Goal: Contribute content: Add original content to the website for others to see

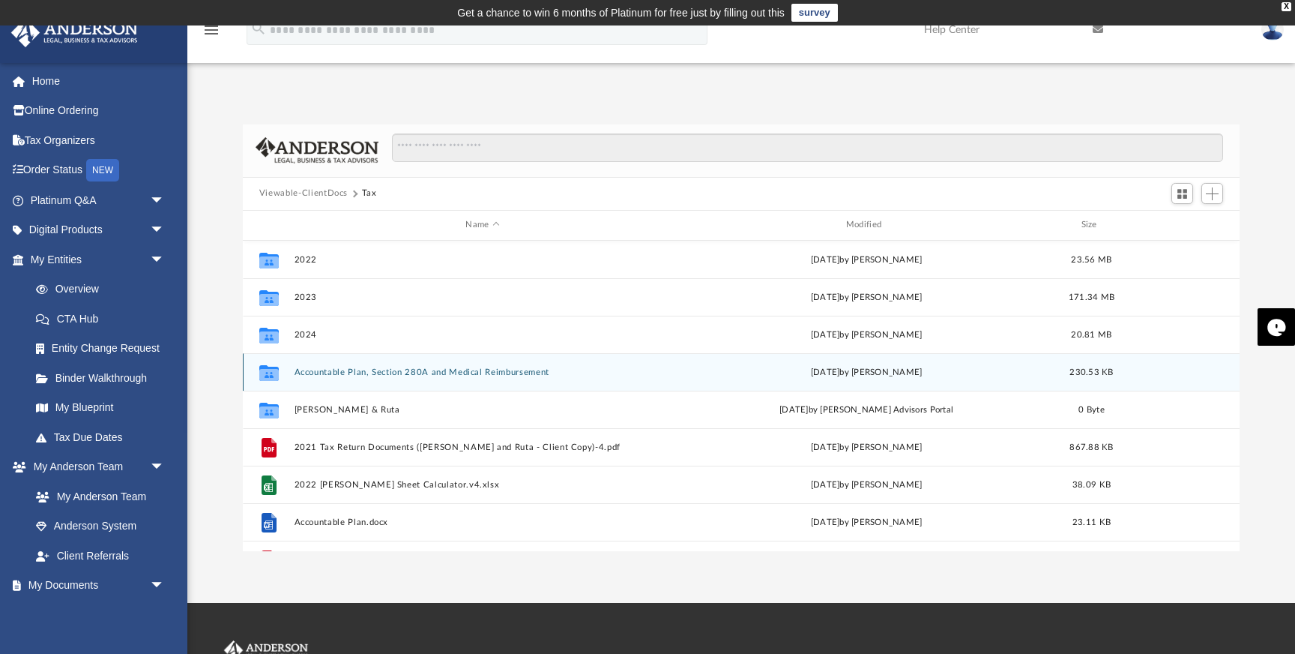
scroll to position [340, 997]
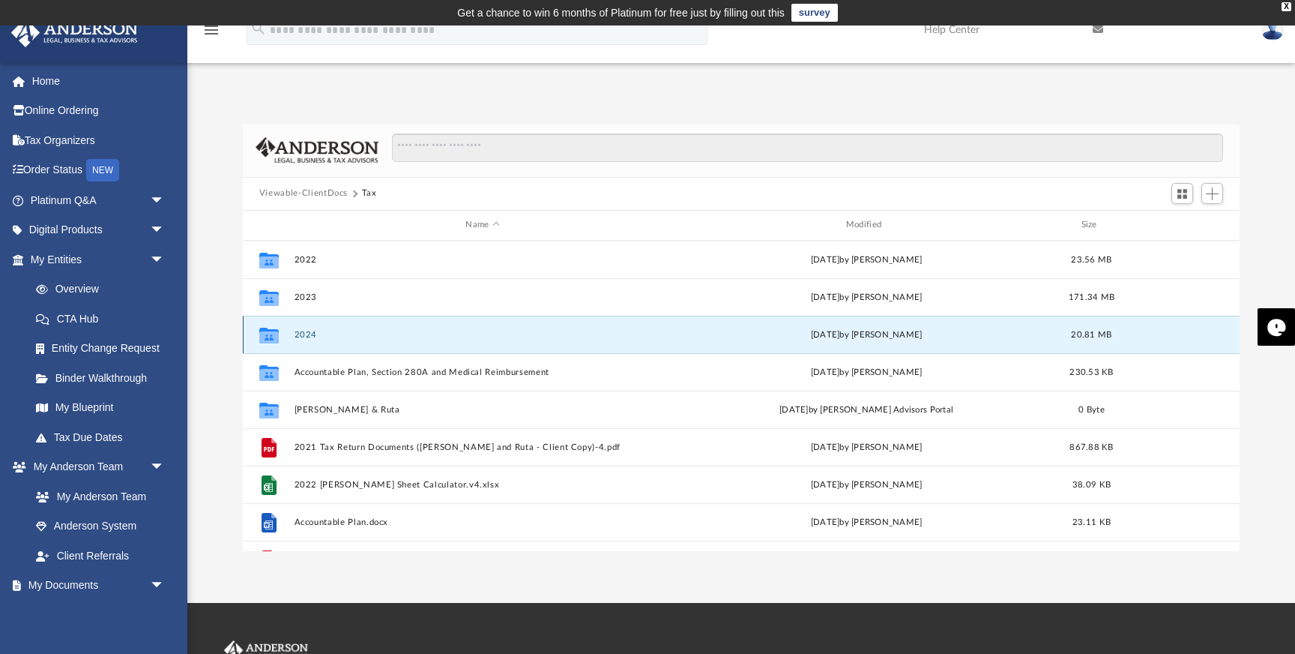
click at [372, 337] on button "2024" at bounding box center [482, 335] width 377 height 10
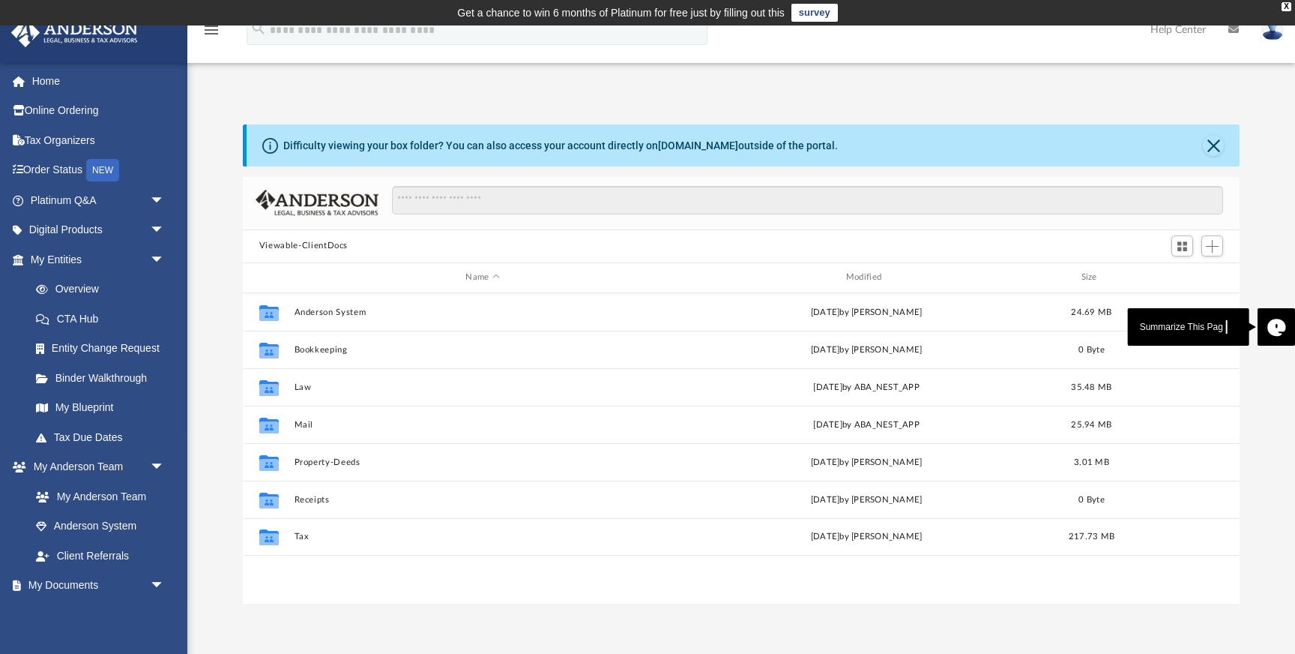
scroll to position [340, 997]
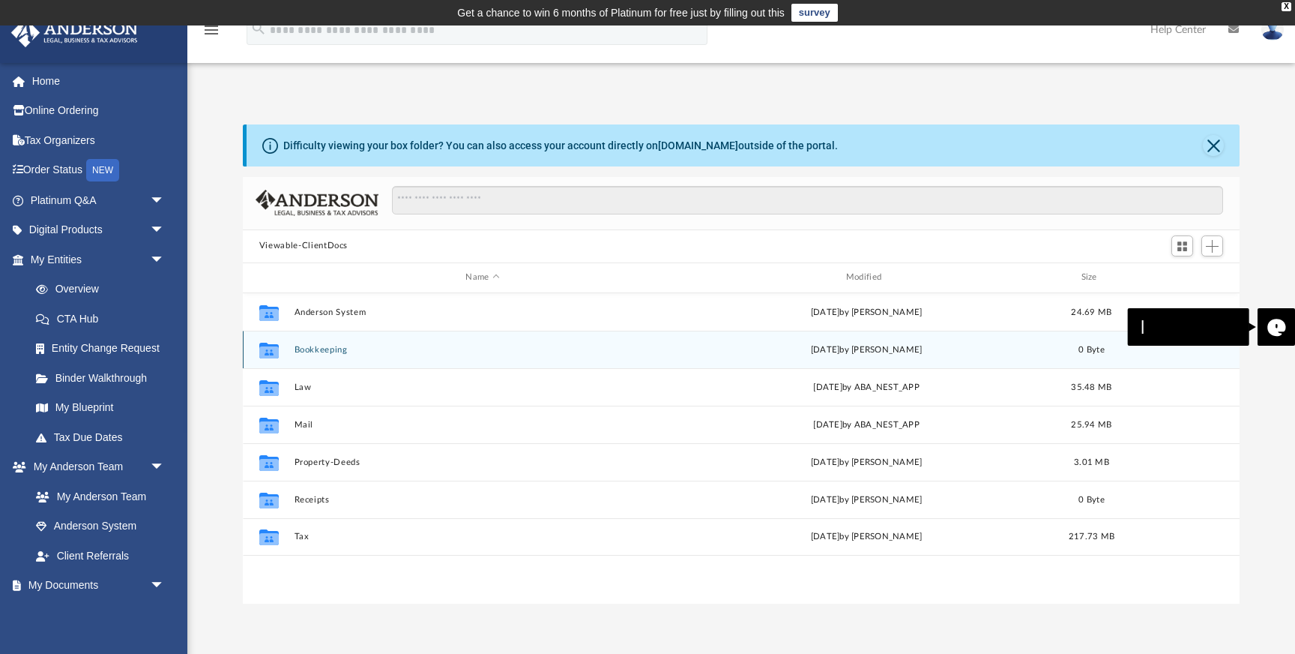
click at [343, 349] on button "Bookkeeping" at bounding box center [482, 350] width 377 height 10
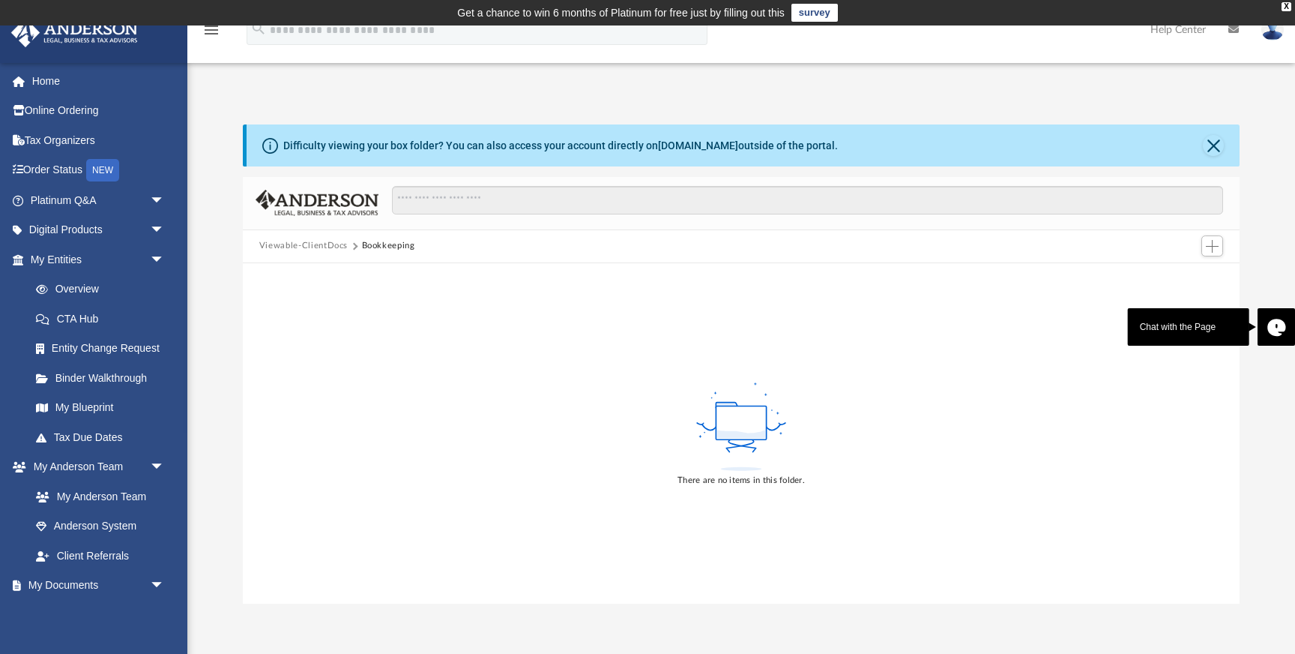
click at [320, 247] on button "Viewable-ClientDocs" at bounding box center [303, 245] width 88 height 13
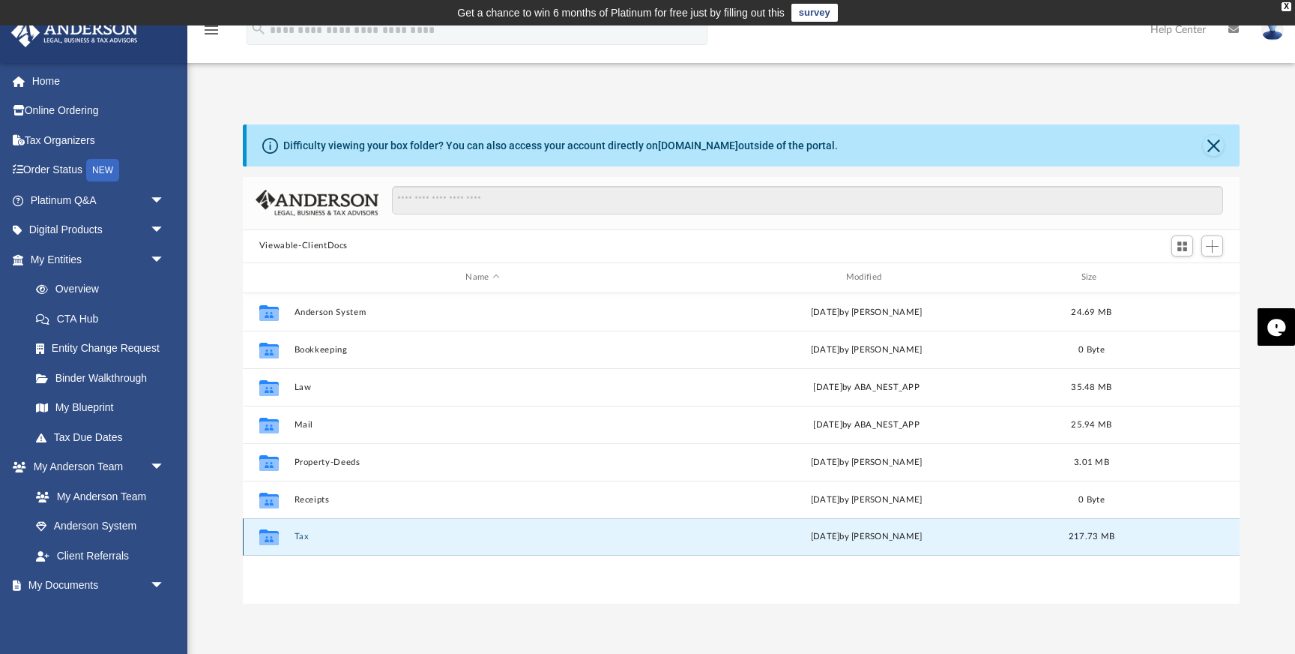
click at [299, 538] on button "Tax" at bounding box center [482, 536] width 377 height 10
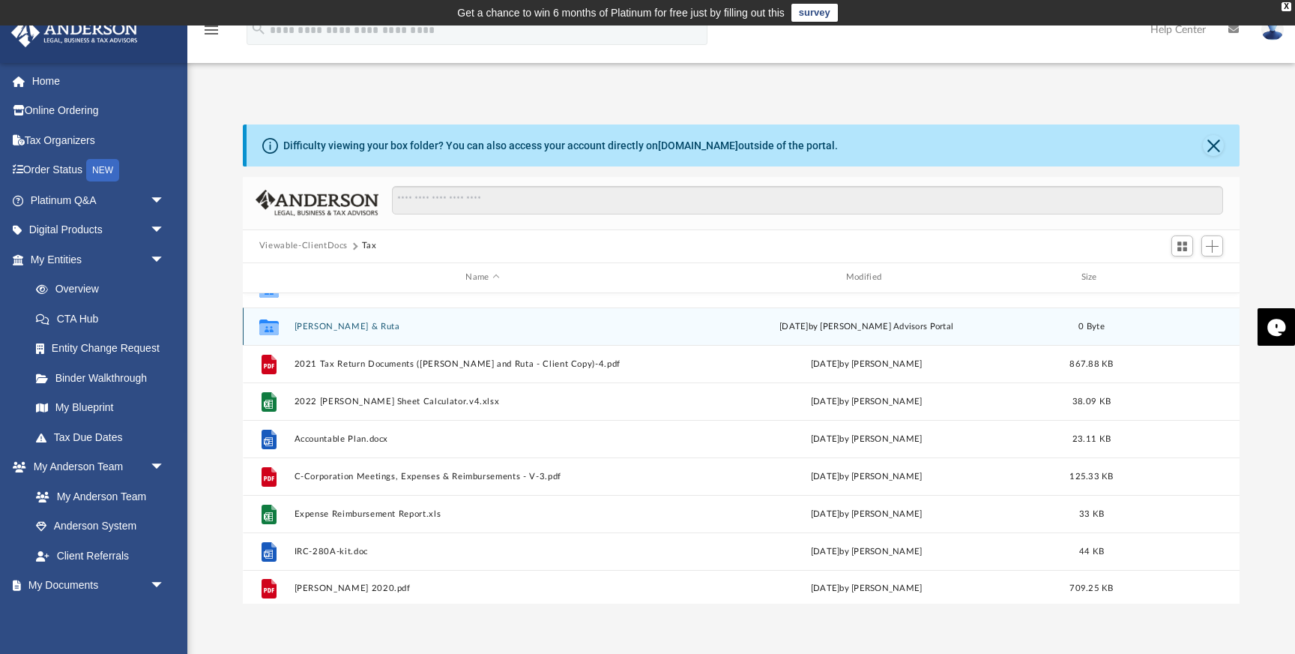
scroll to position [139, 0]
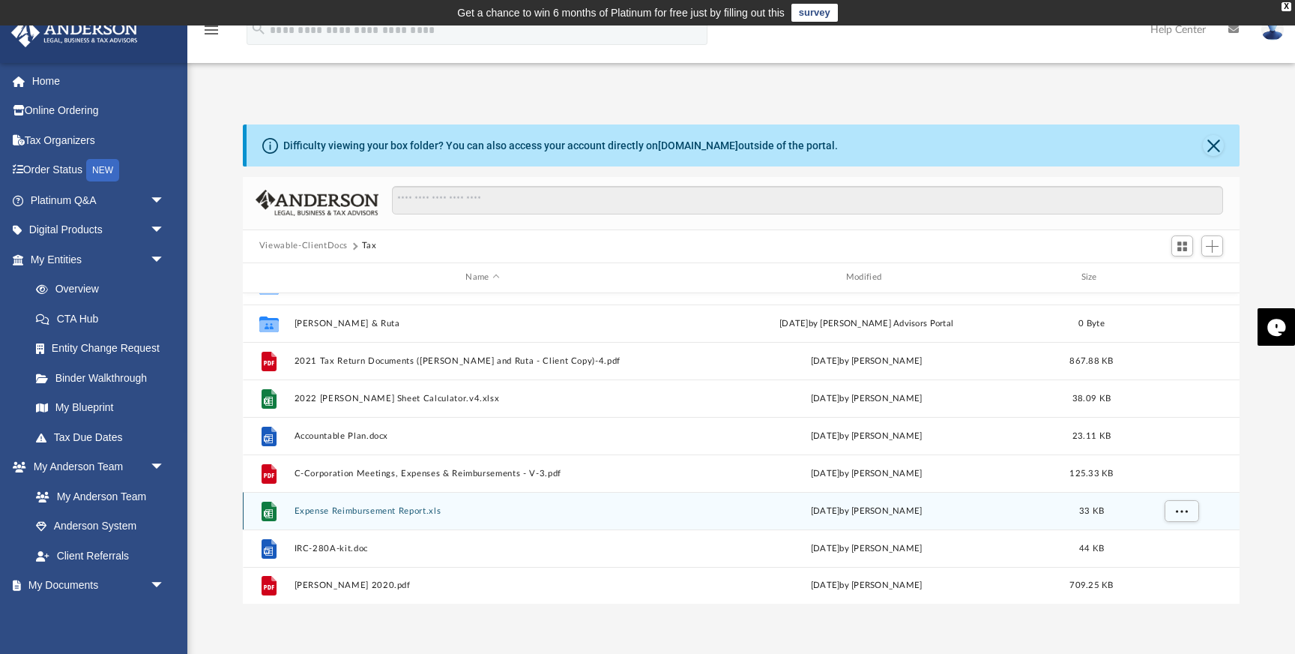
click at [407, 508] on button "Expense Reimbursement Report.xls" at bounding box center [482, 511] width 377 height 10
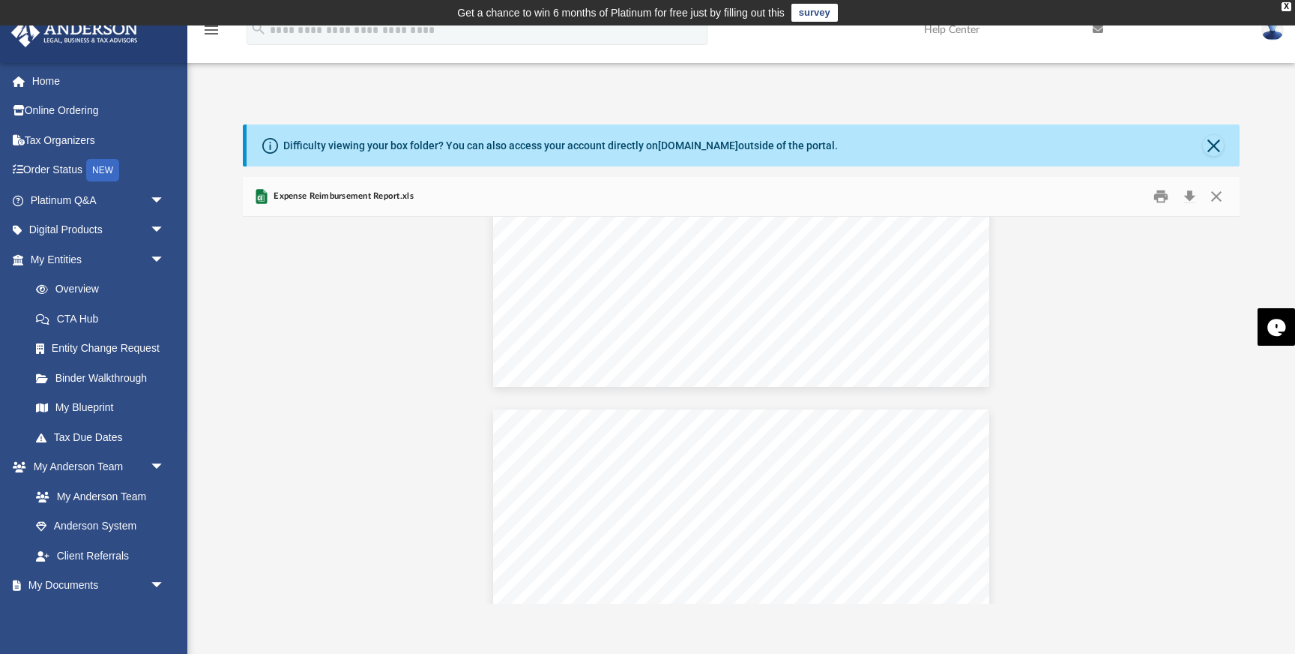
scroll to position [0, 0]
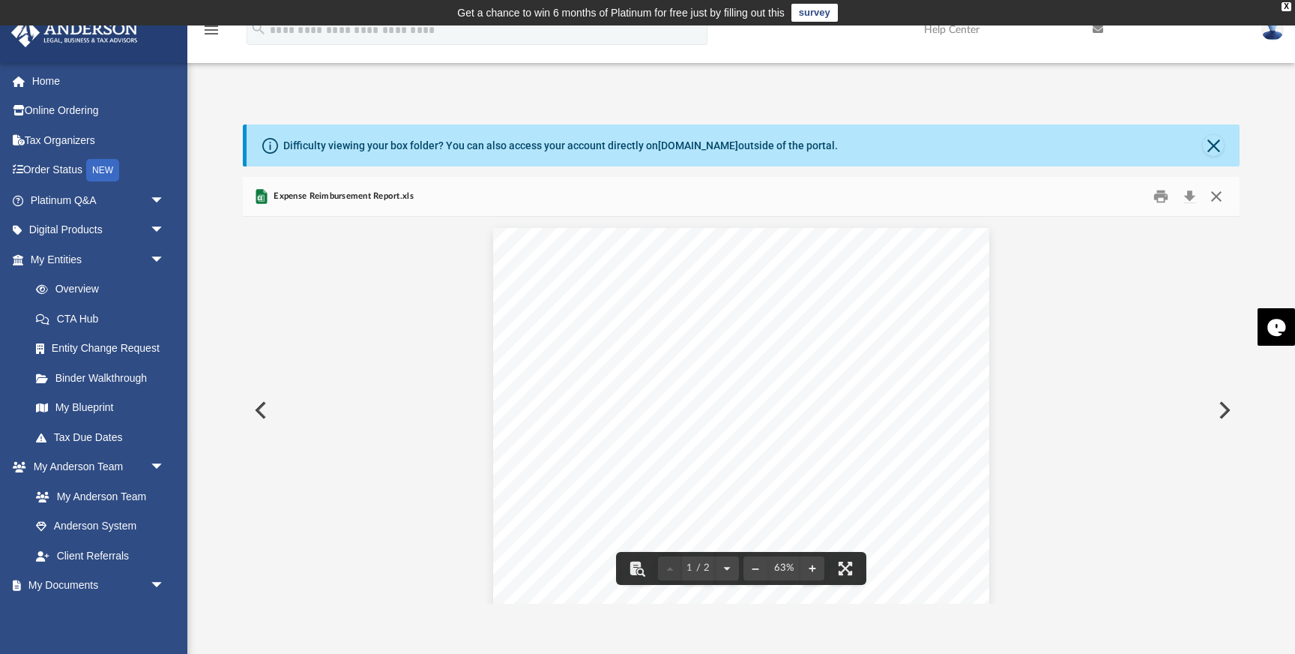
click at [1222, 195] on button "Close" at bounding box center [1216, 195] width 27 height 23
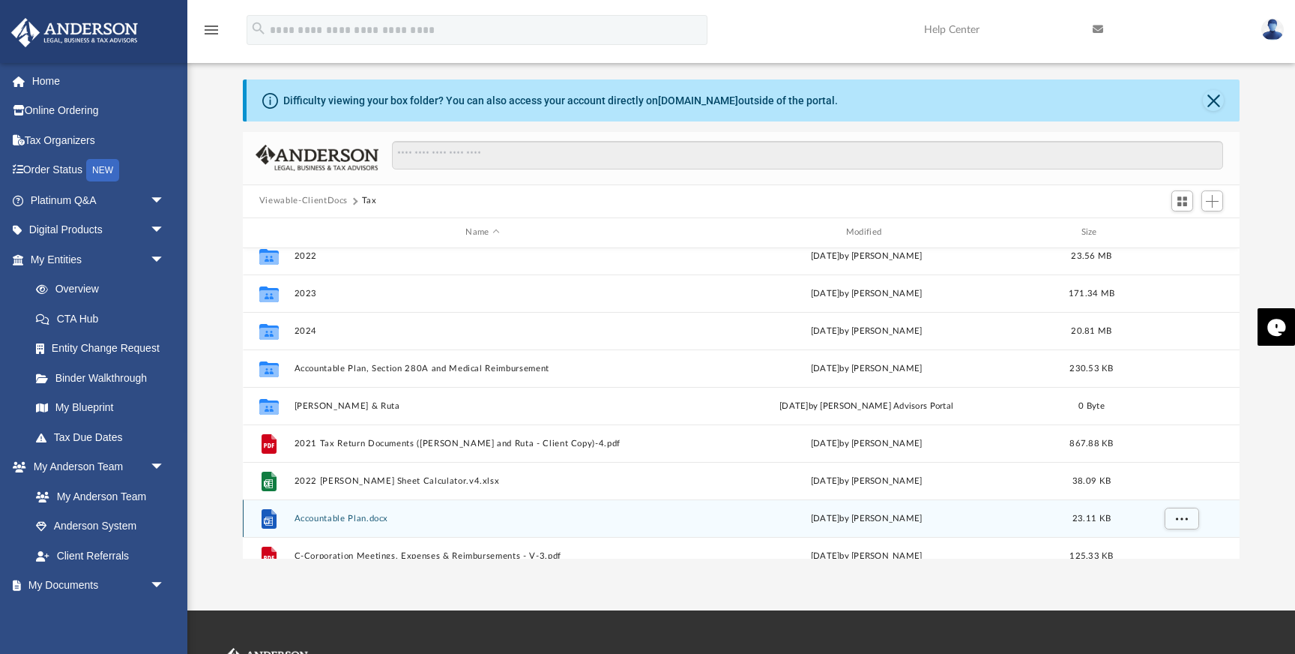
scroll to position [7, 0]
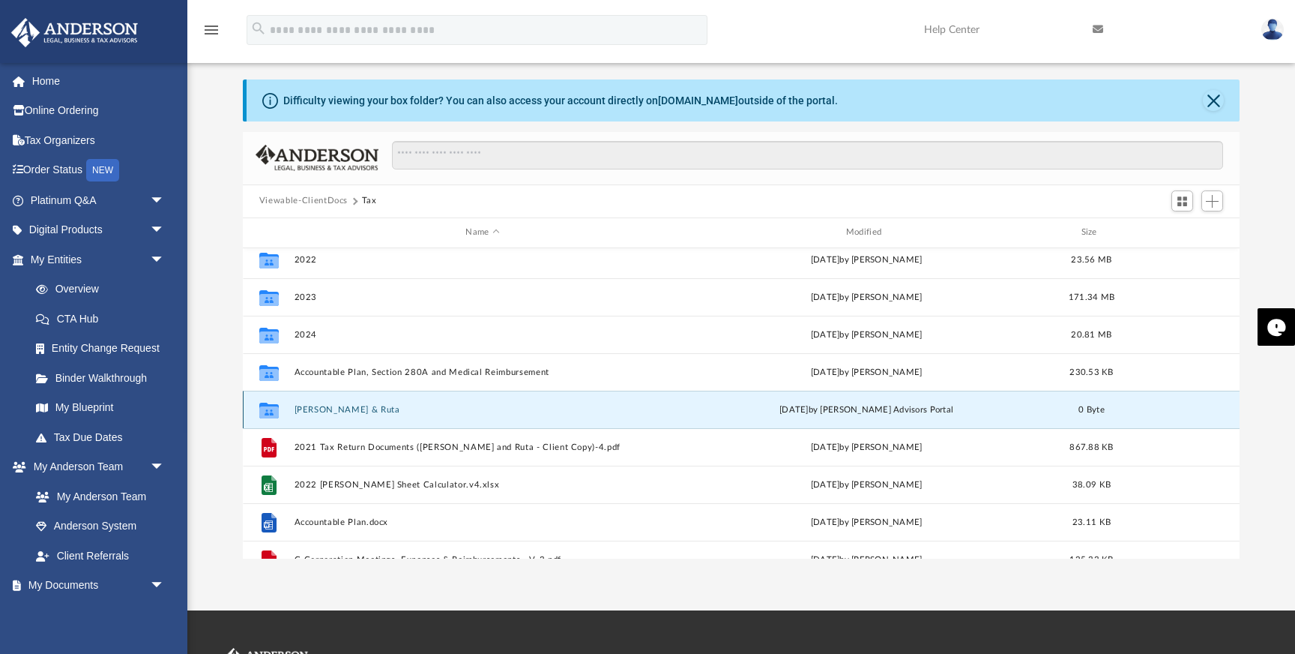
click at [383, 410] on button "[PERSON_NAME] & Ruta" at bounding box center [482, 410] width 377 height 10
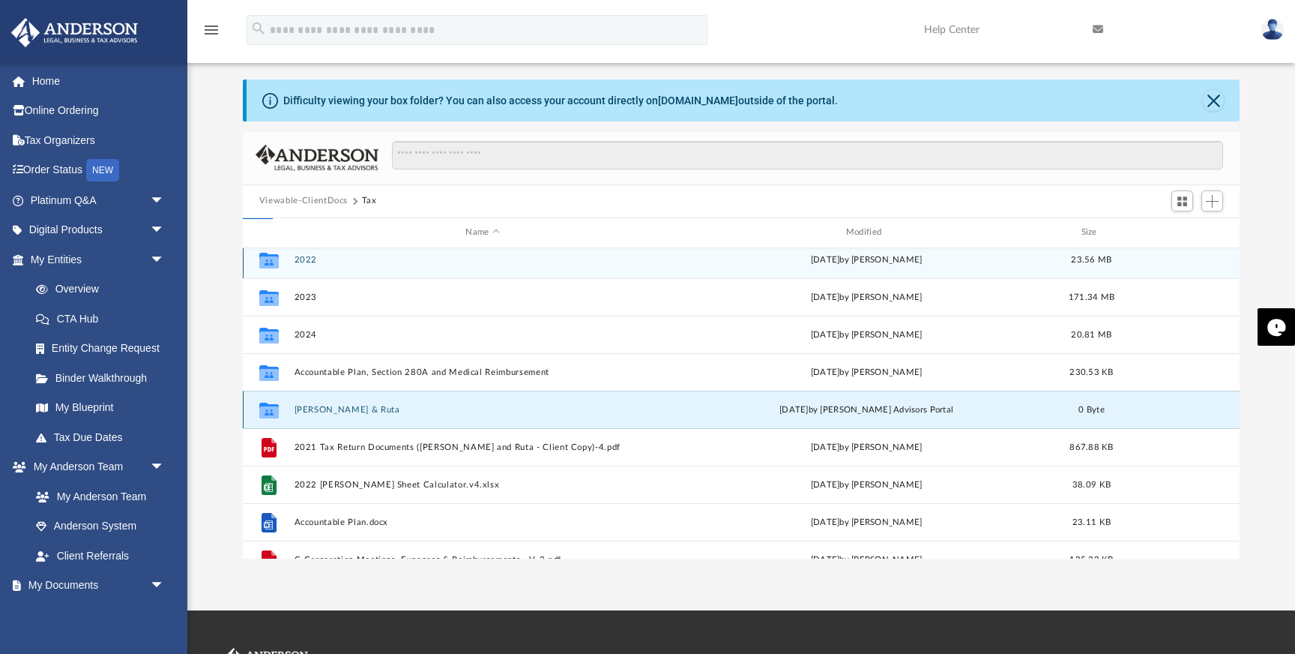
scroll to position [0, 0]
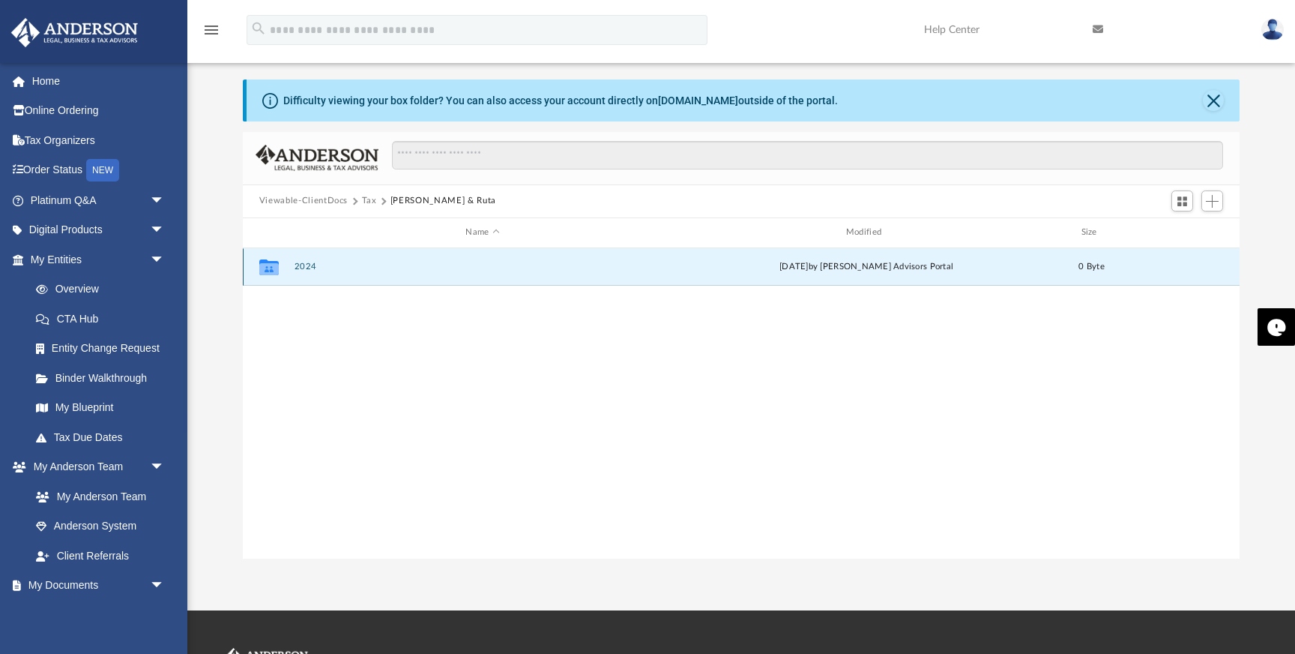
click at [304, 269] on button "2024" at bounding box center [482, 267] width 377 height 10
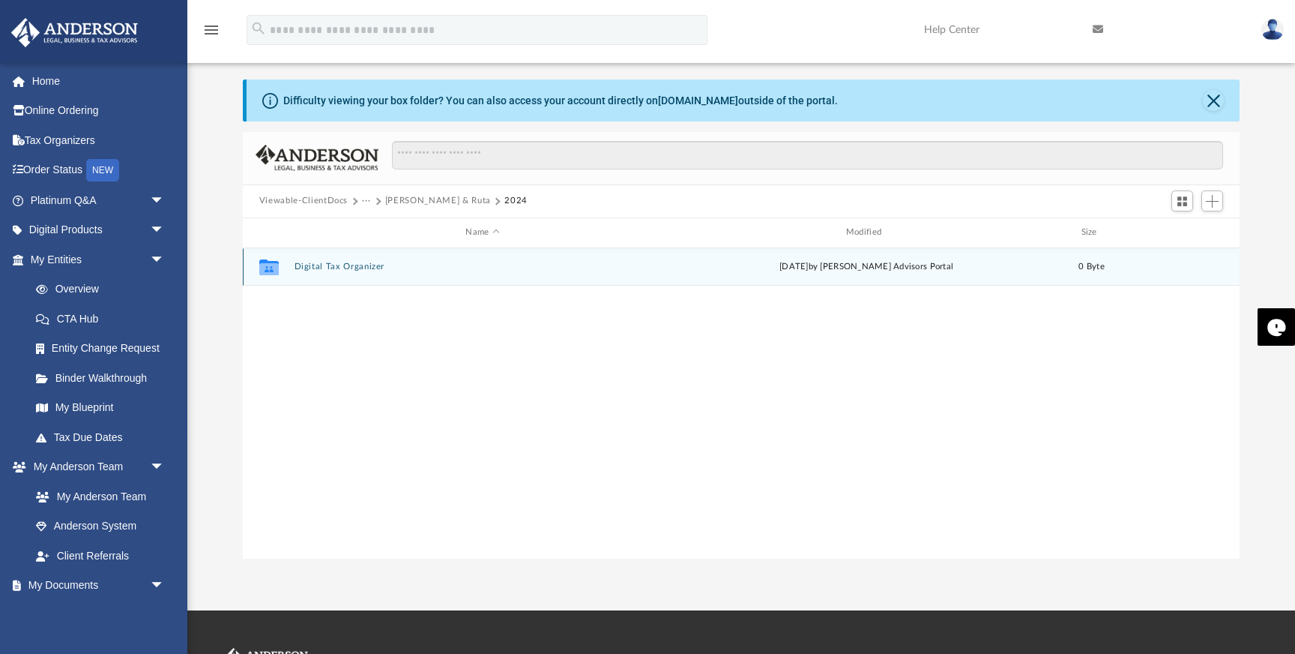
click at [313, 271] on div "Collaborated Folder Digital Tax Organizer [DATE] by [PERSON_NAME] Advisors Port…" at bounding box center [741, 266] width 997 height 37
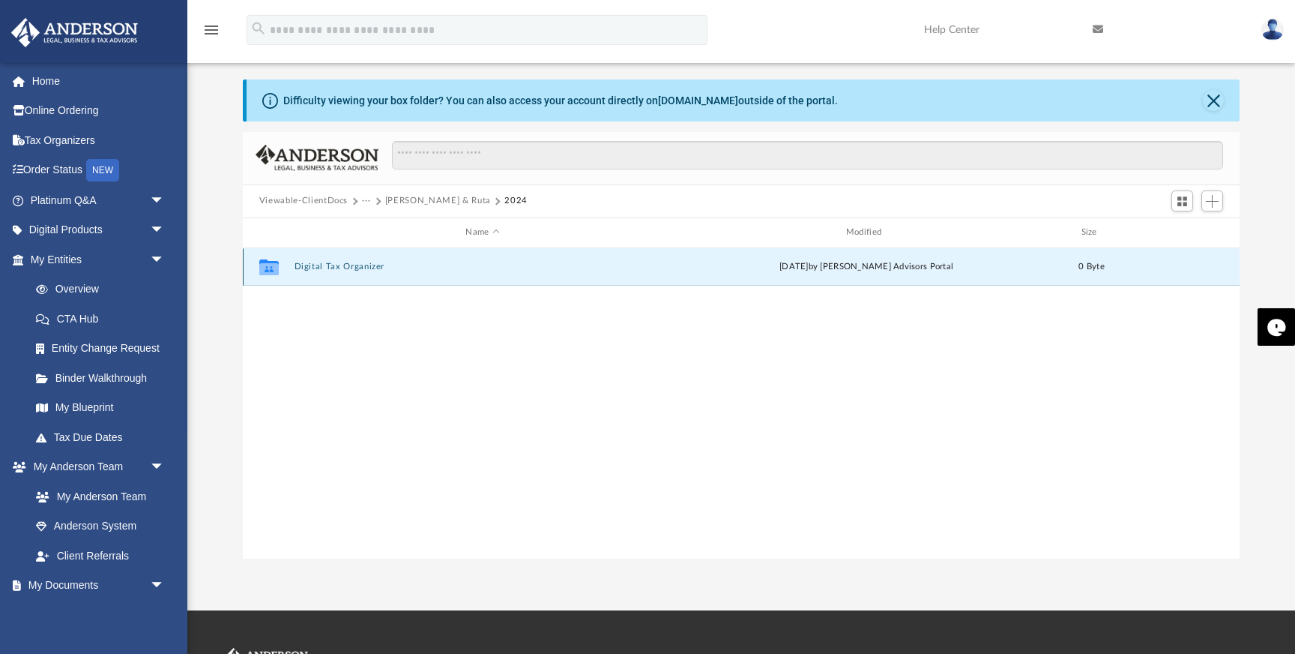
click at [333, 268] on button "Digital Tax Organizer" at bounding box center [482, 267] width 377 height 10
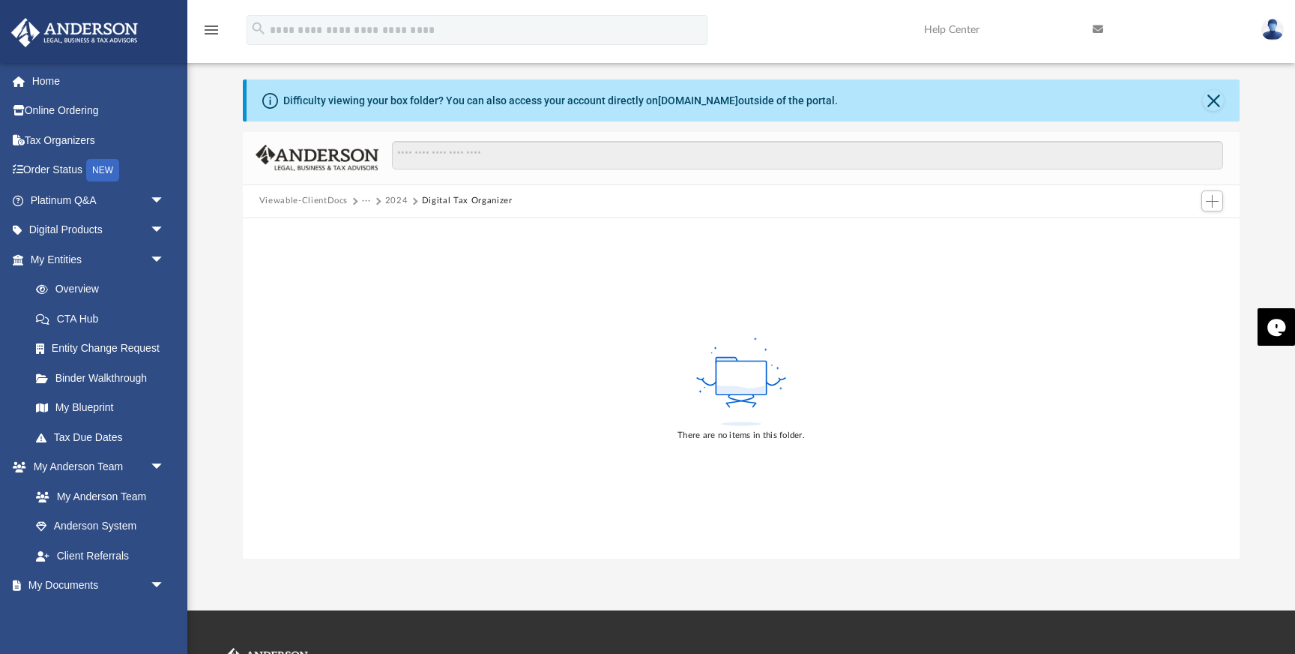
click at [402, 201] on button "2024" at bounding box center [396, 200] width 23 height 13
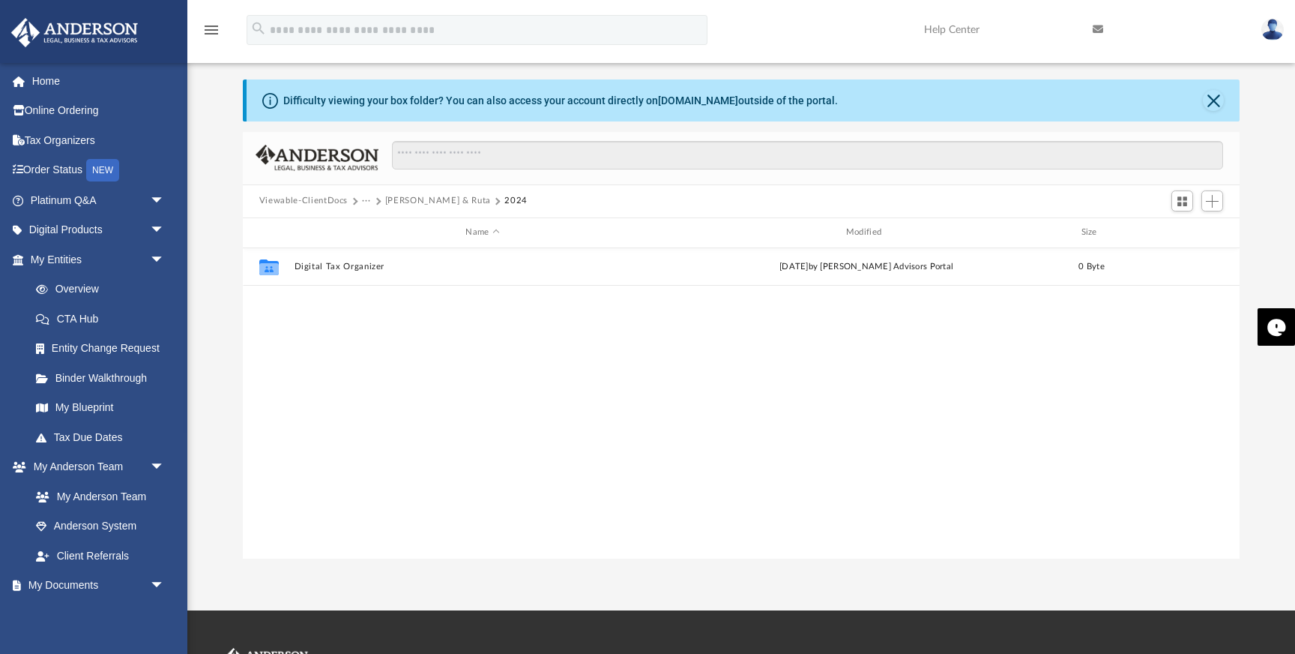
scroll to position [340, 997]
click at [407, 201] on button "[PERSON_NAME] & Ruta" at bounding box center [438, 200] width 106 height 13
click at [368, 199] on button "Tax" at bounding box center [369, 200] width 15 height 13
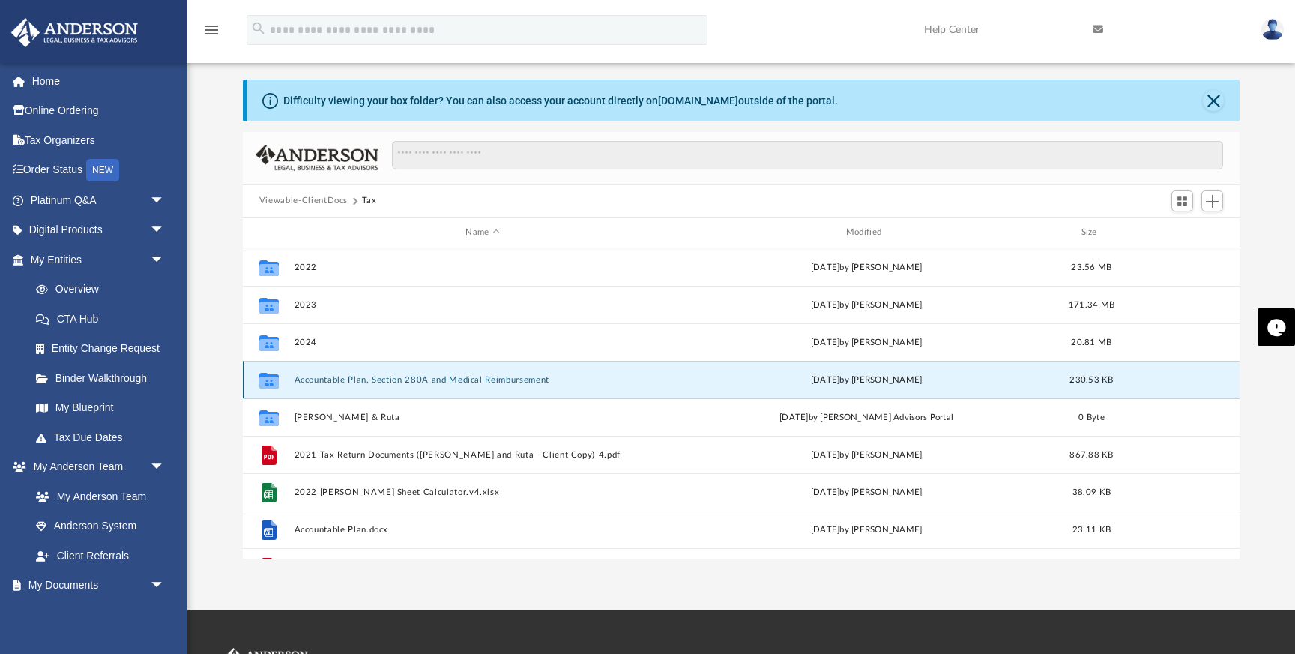
click at [356, 375] on button "Accountable Plan, Section 280A and Medical Reimbursement" at bounding box center [482, 380] width 377 height 10
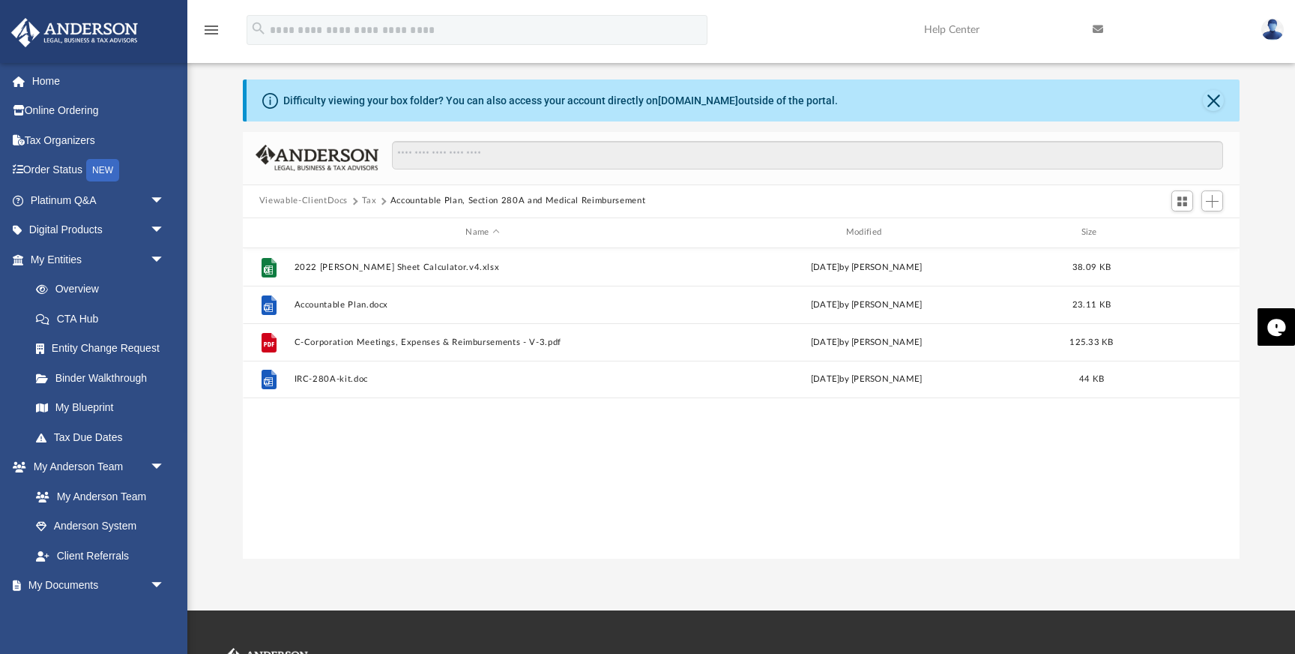
click at [366, 202] on button "Tax" at bounding box center [369, 200] width 15 height 13
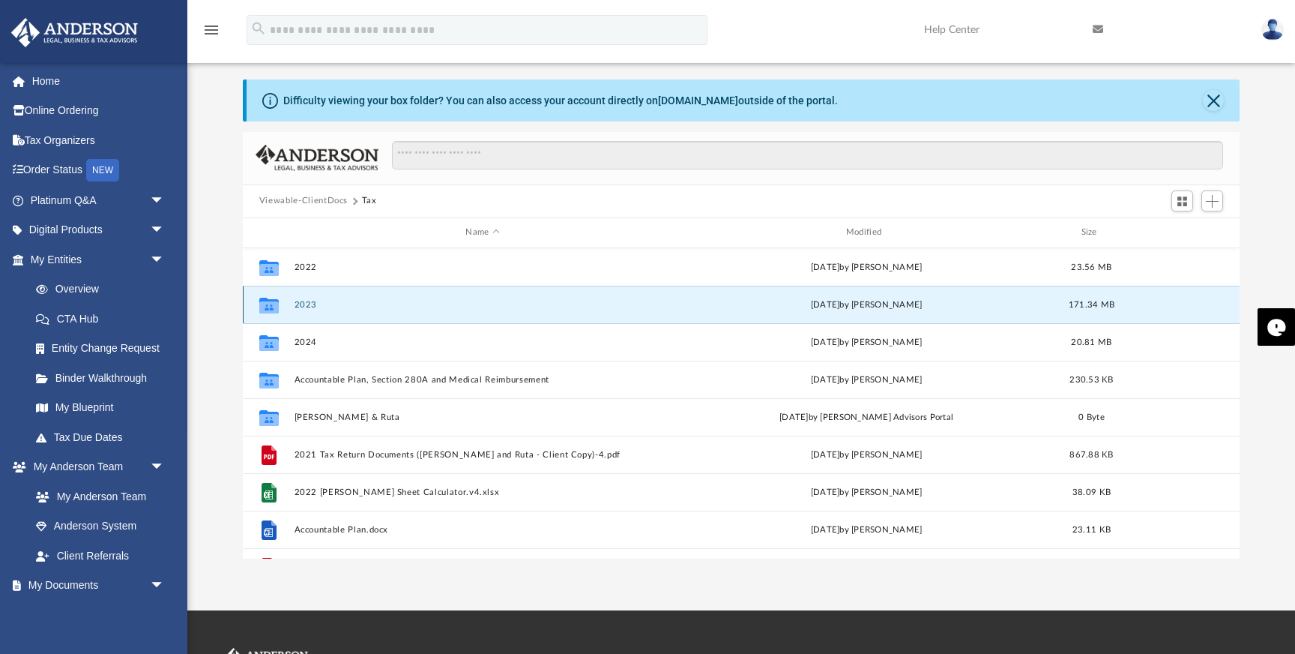
click at [301, 307] on button "2023" at bounding box center [482, 305] width 377 height 10
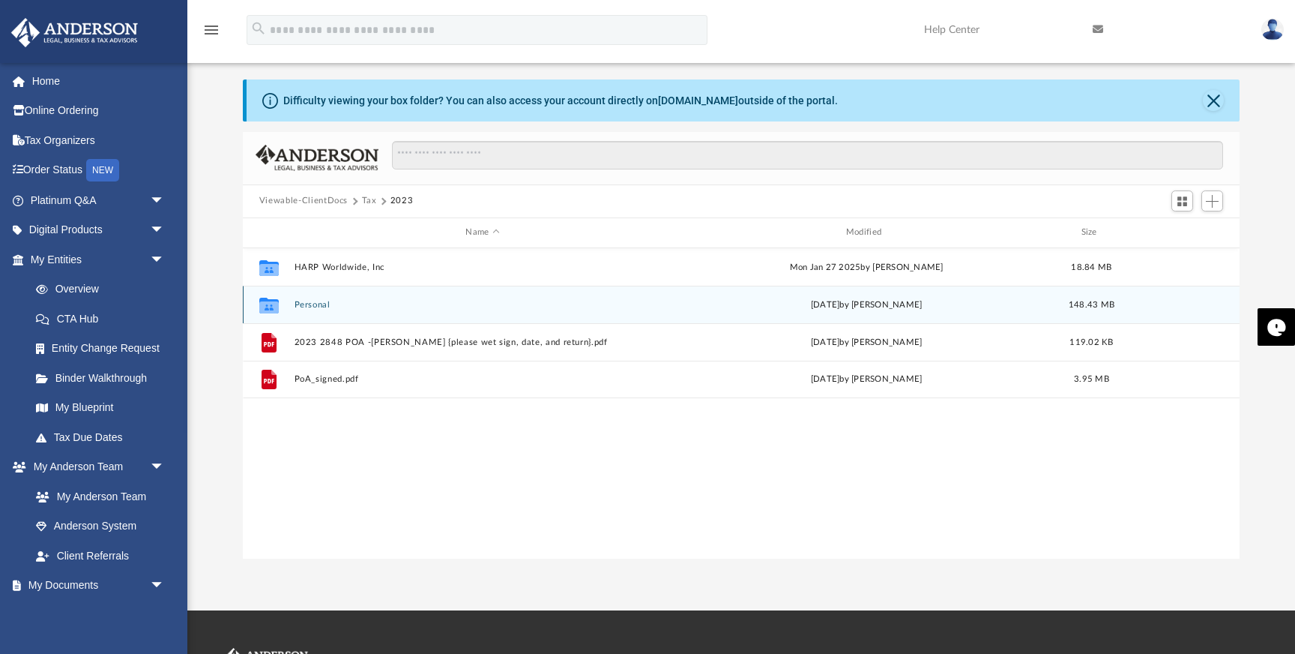
click at [316, 303] on button "Personal" at bounding box center [482, 305] width 377 height 10
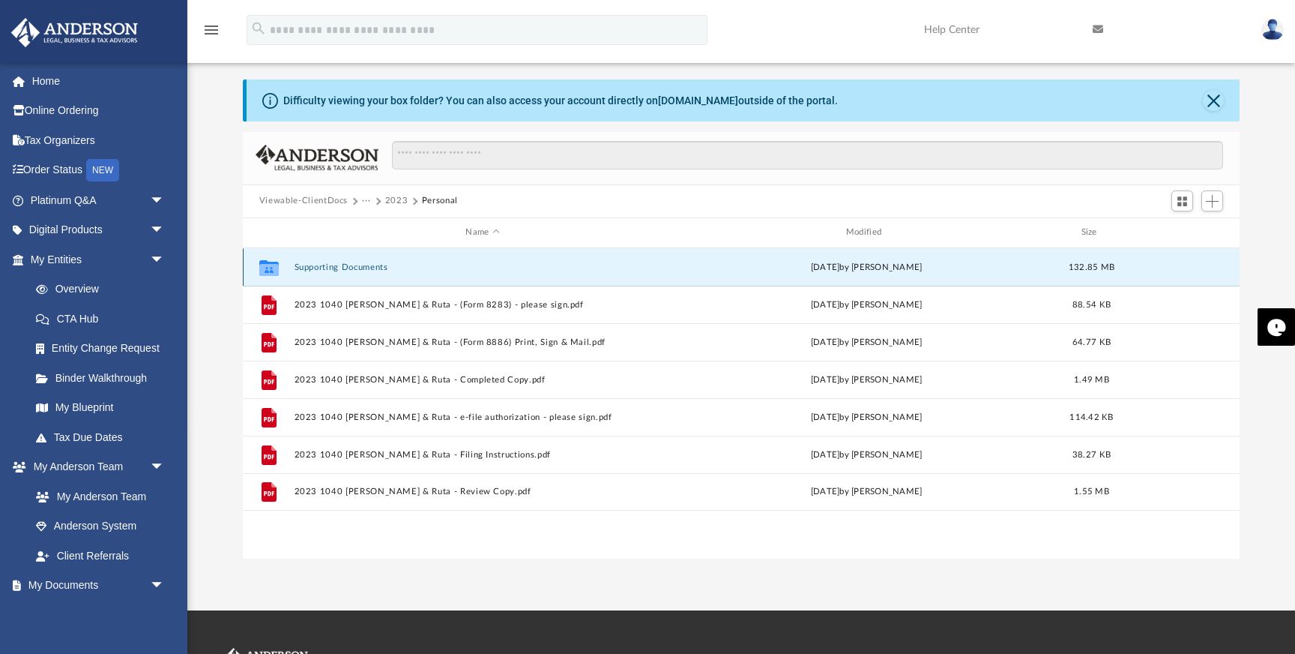
click at [334, 267] on button "Supporting Documents" at bounding box center [482, 267] width 377 height 10
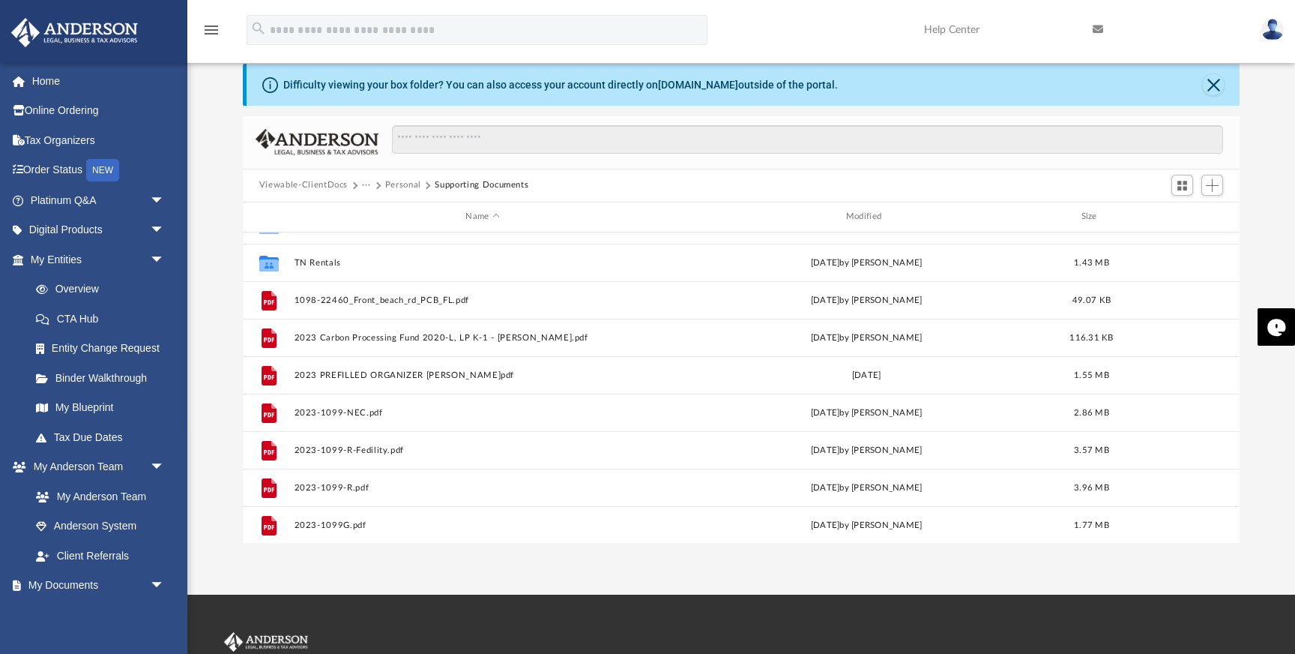
scroll to position [0, 0]
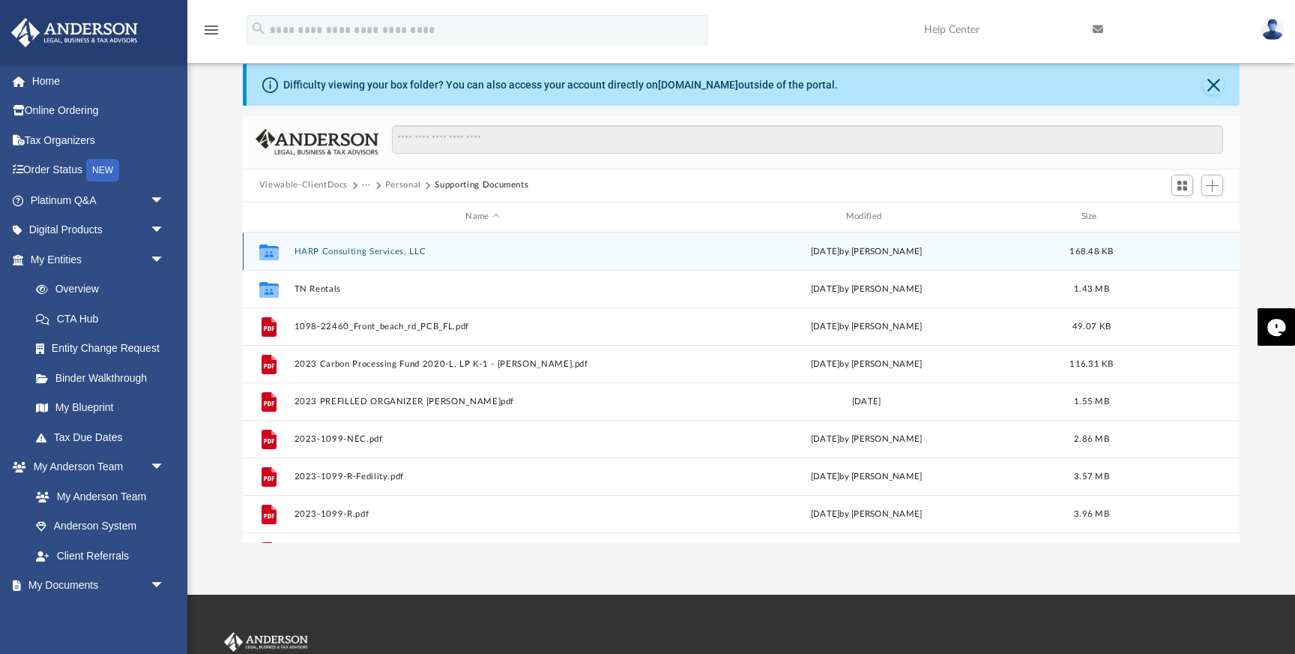
click at [372, 256] on div "Collaborated Folder HARP Consulting Services, LLC [DATE] by Kingstone Mashingai…" at bounding box center [741, 250] width 997 height 37
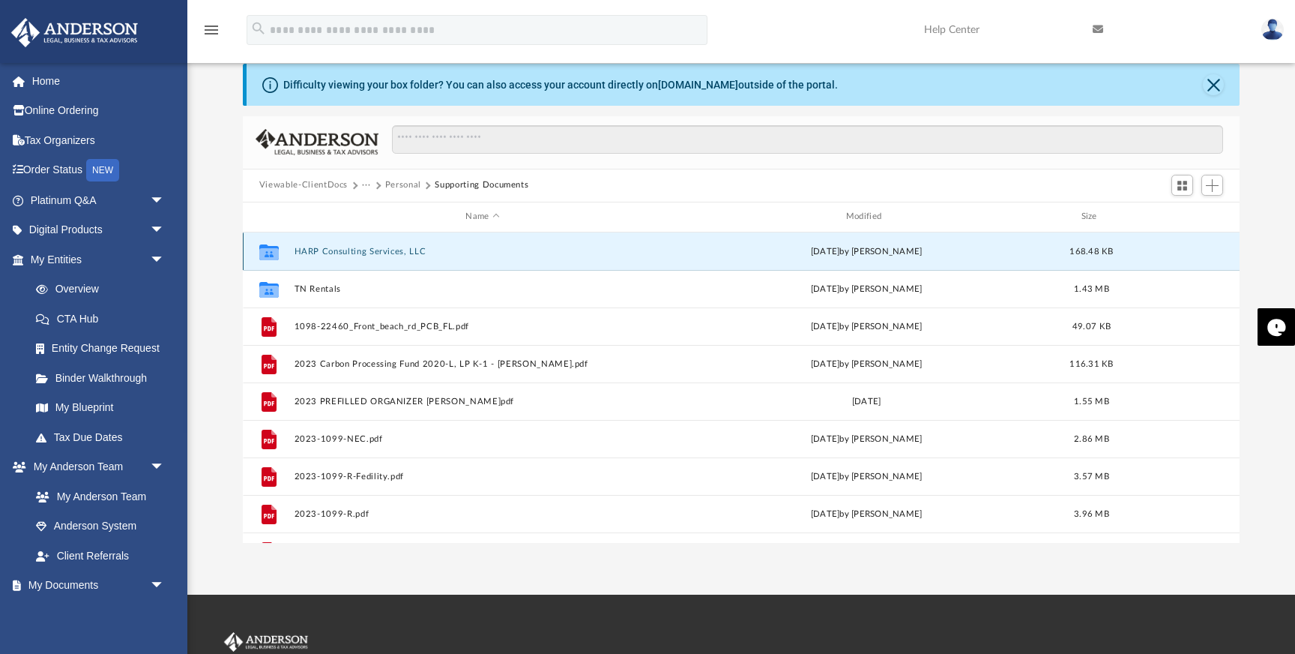
click at [378, 253] on button "HARP Consulting Services, LLC" at bounding box center [482, 252] width 377 height 10
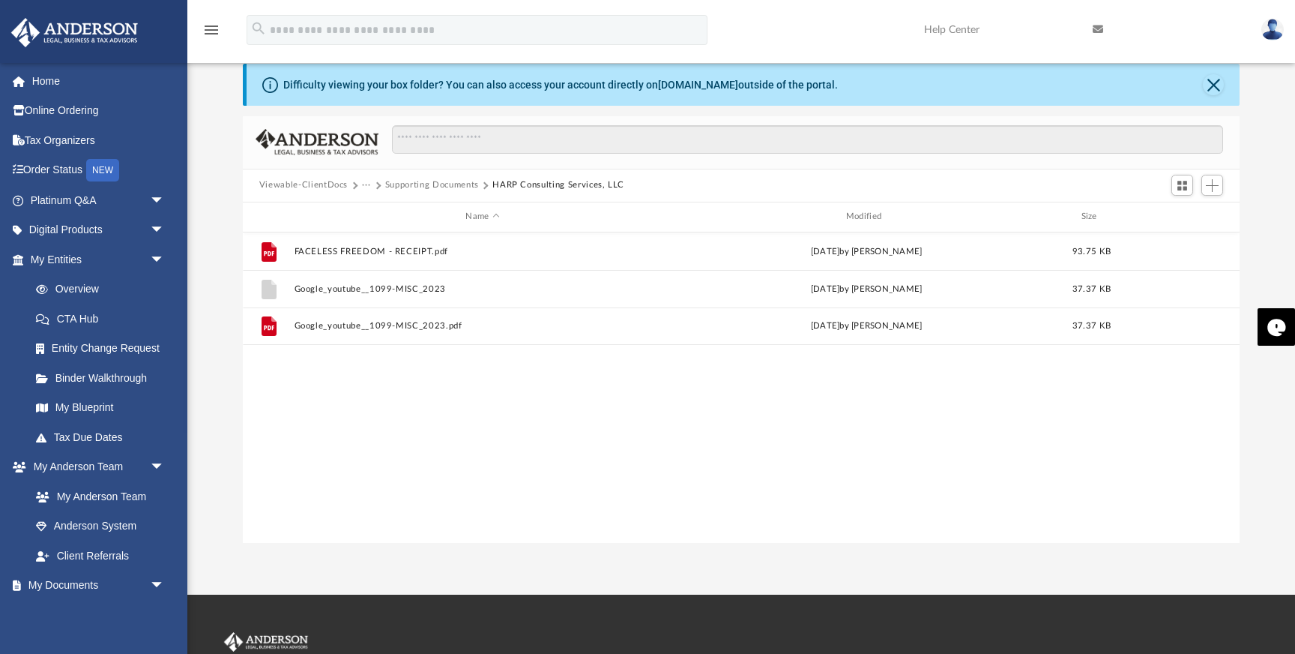
click at [426, 186] on button "Supporting Documents" at bounding box center [432, 184] width 94 height 13
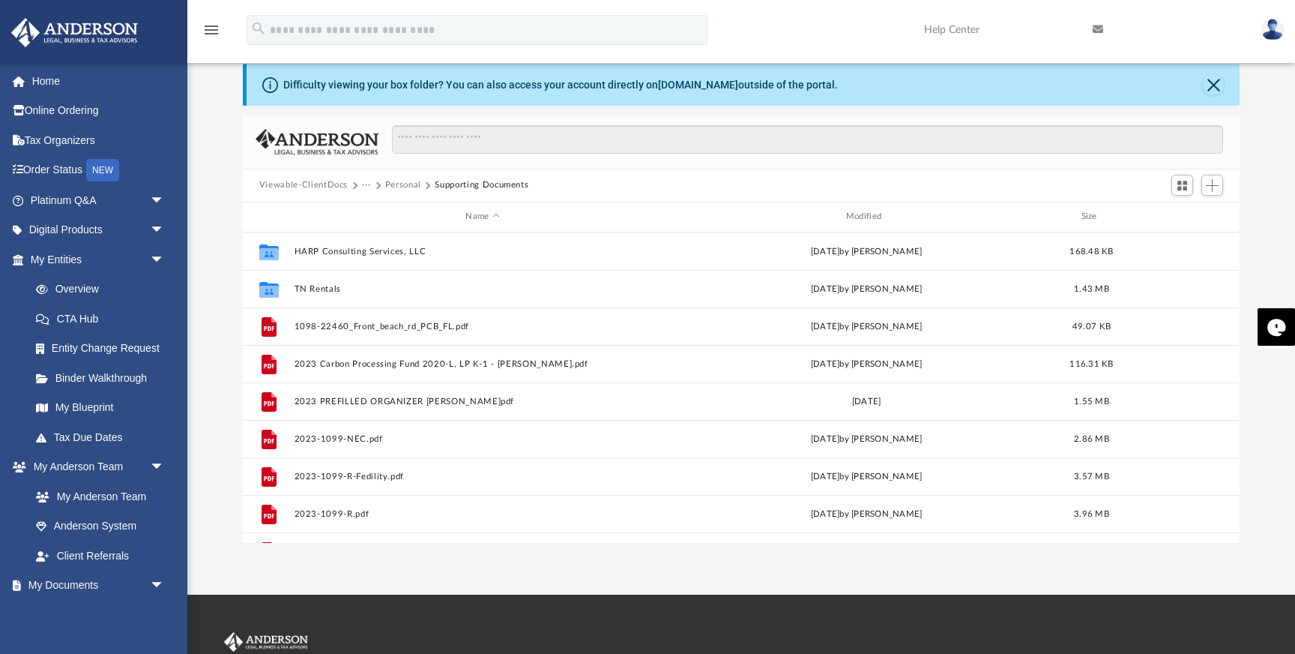
click at [414, 187] on button "Personal" at bounding box center [403, 184] width 36 height 13
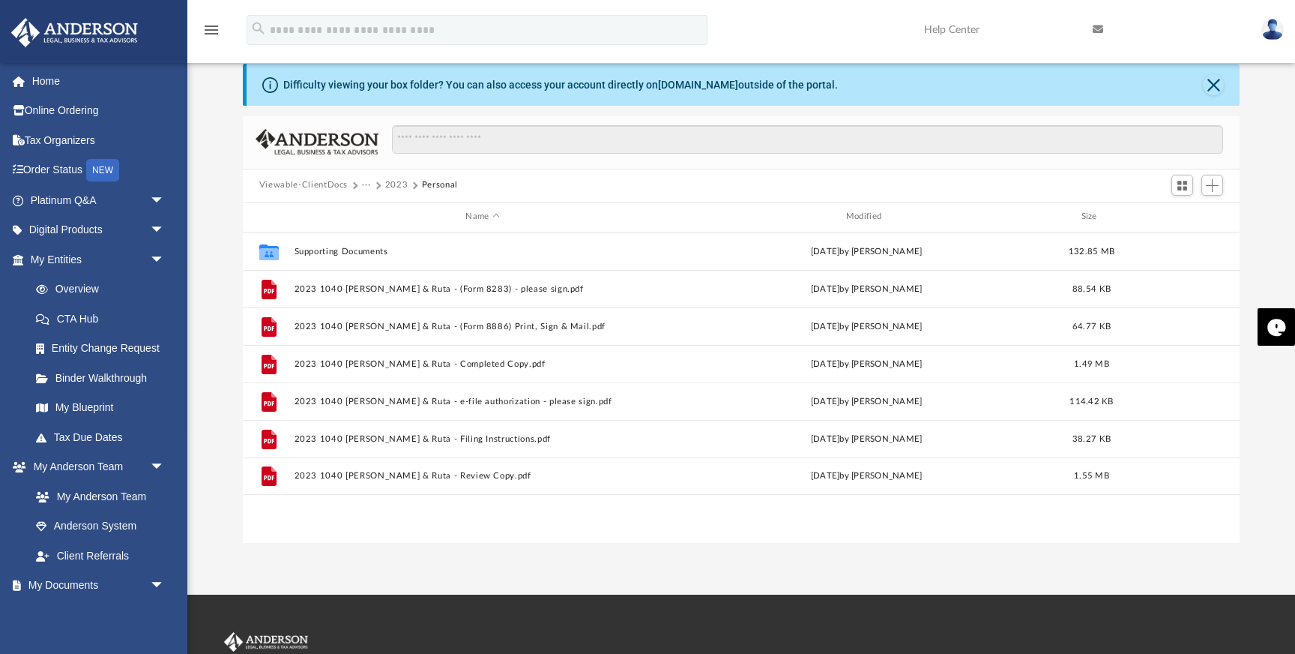
click at [400, 187] on button "2023" at bounding box center [396, 184] width 23 height 13
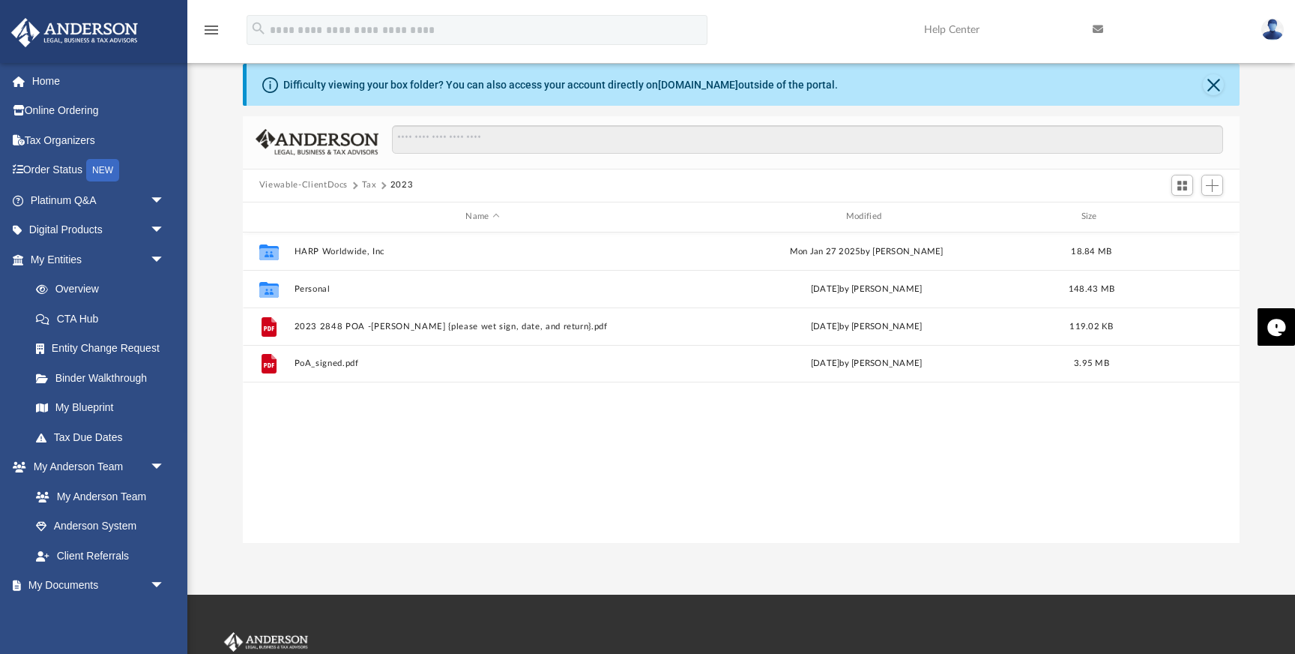
click at [368, 183] on button "Tax" at bounding box center [369, 184] width 15 height 13
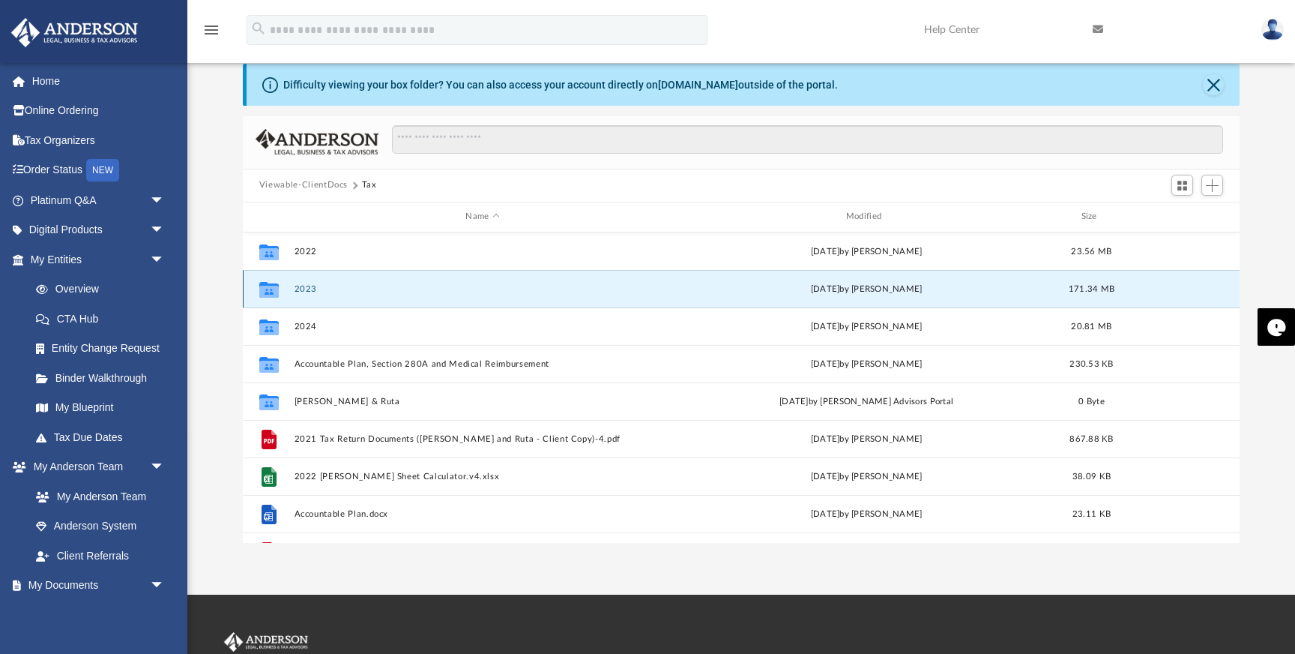
click at [308, 291] on button "2023" at bounding box center [482, 289] width 377 height 10
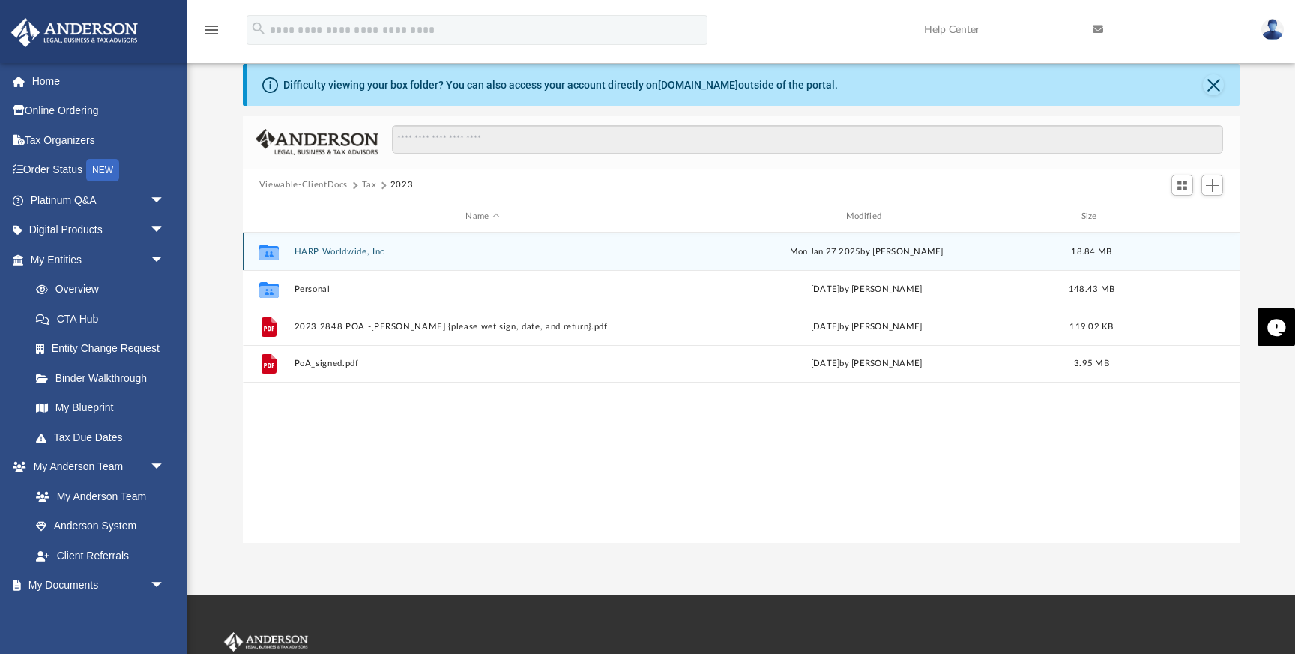
click at [340, 256] on div "Collaborated Folder HARP Worldwide, Inc [DATE] by [PERSON_NAME] 18.84 MB" at bounding box center [741, 250] width 997 height 37
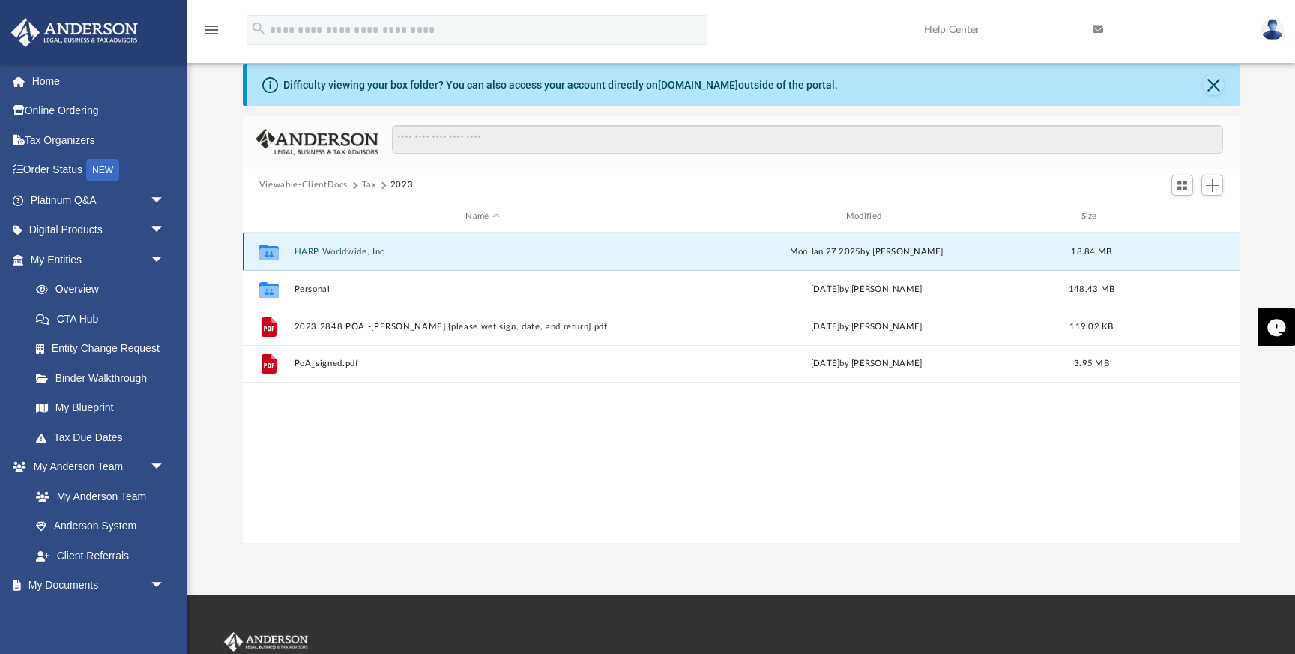
click at [331, 247] on button "HARP Worldwide, Inc" at bounding box center [482, 252] width 377 height 10
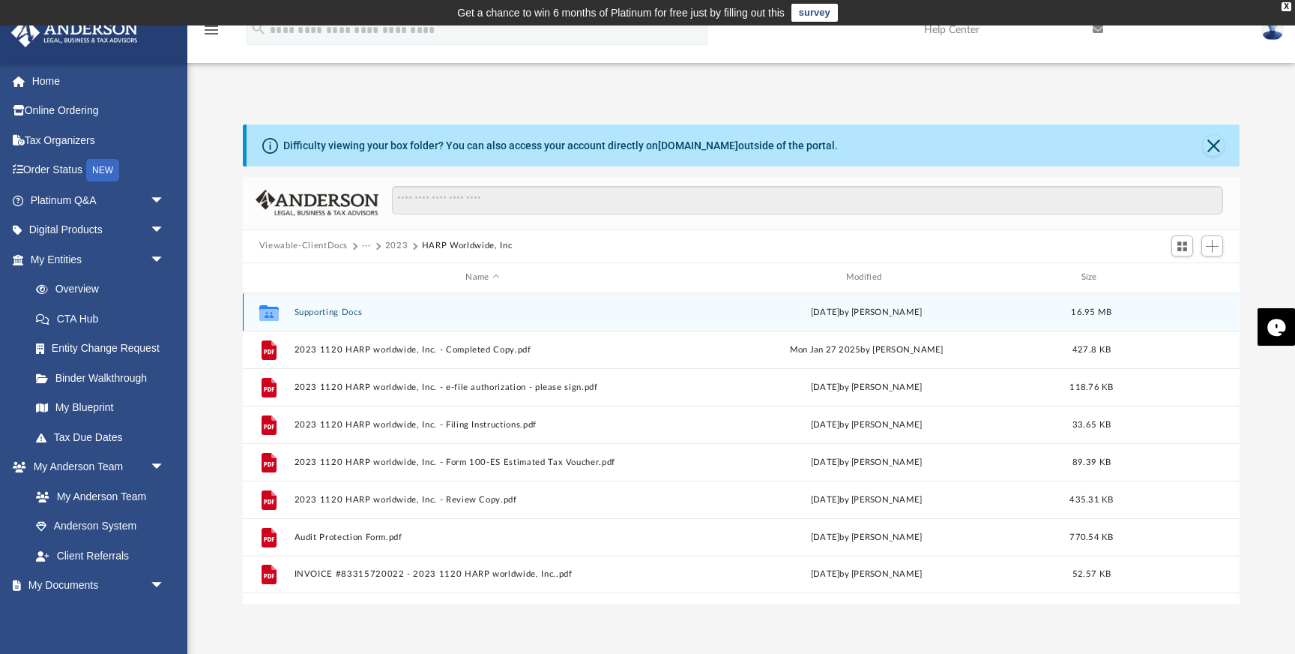
click at [340, 311] on button "Supporting Docs" at bounding box center [482, 312] width 377 height 10
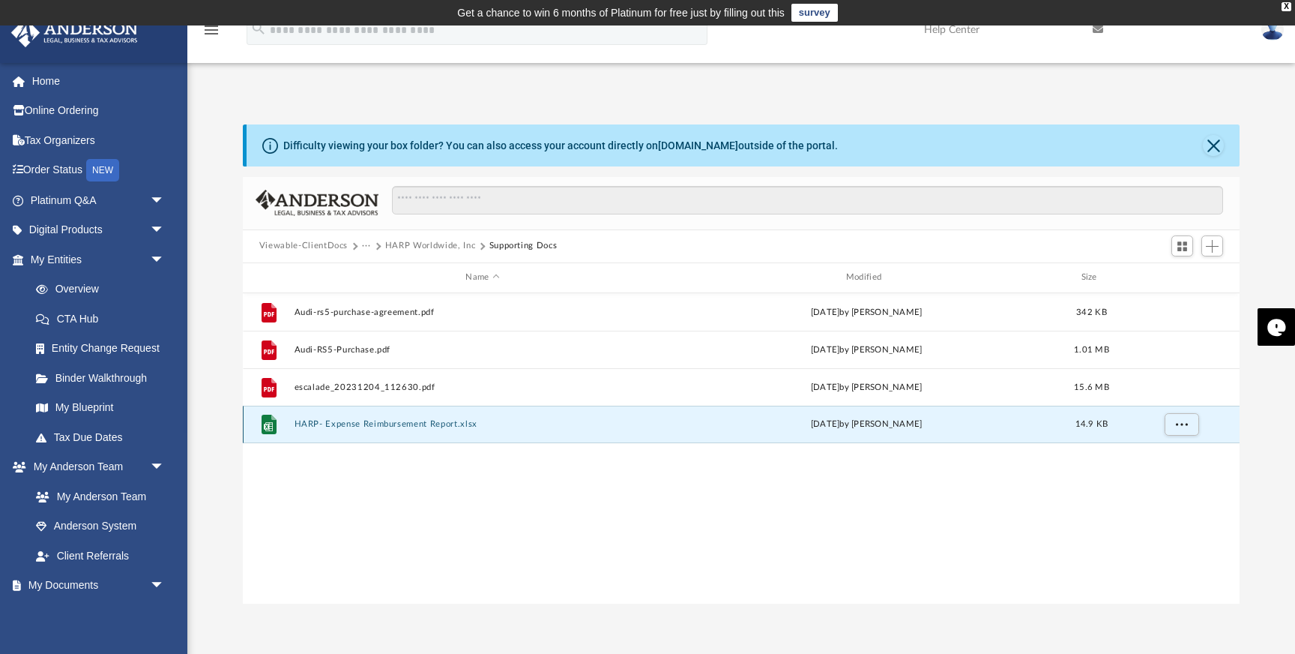
click at [376, 425] on button "HARP- Expense Reimbursement Report.xlsx" at bounding box center [482, 424] width 377 height 10
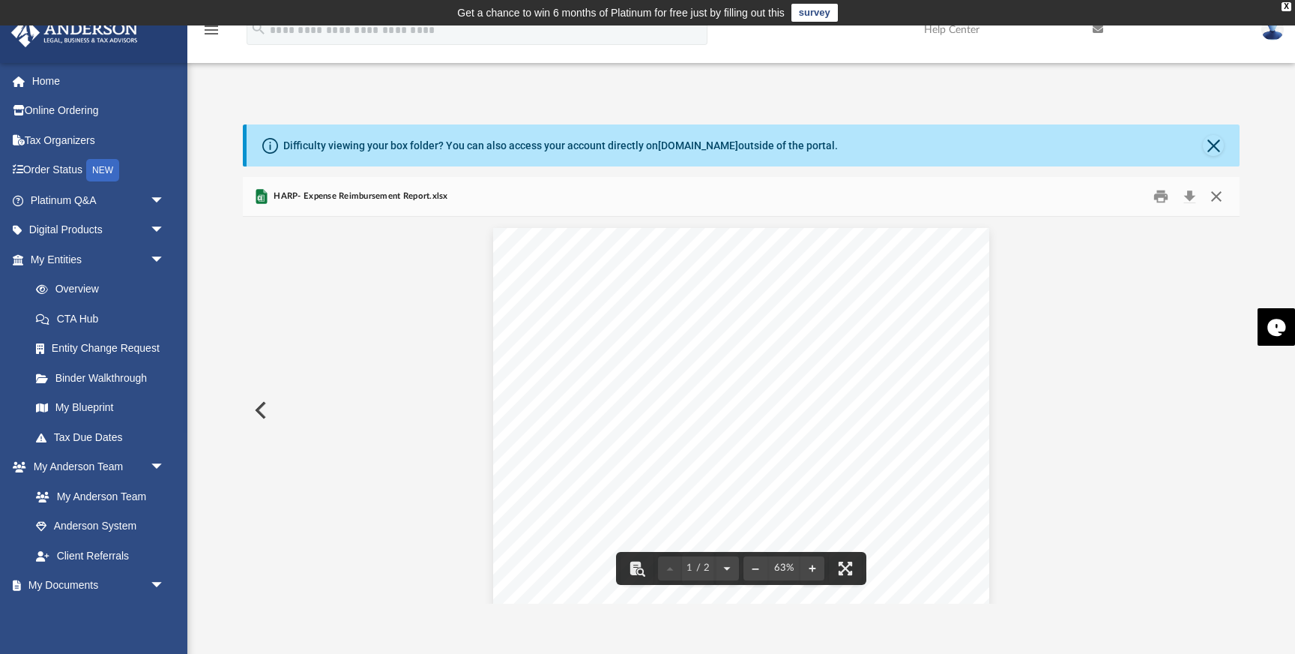
click at [1218, 194] on button "Close" at bounding box center [1216, 195] width 27 height 23
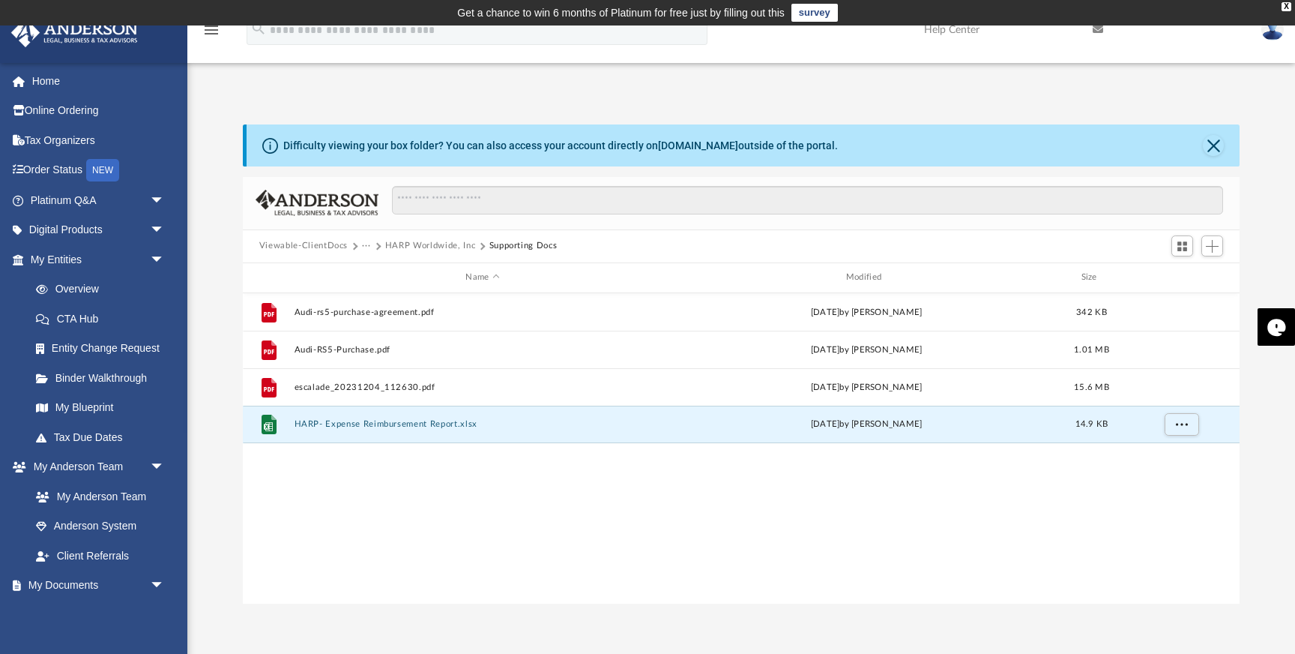
click at [405, 247] on button "HARP Worldwide, Inc" at bounding box center [430, 245] width 90 height 13
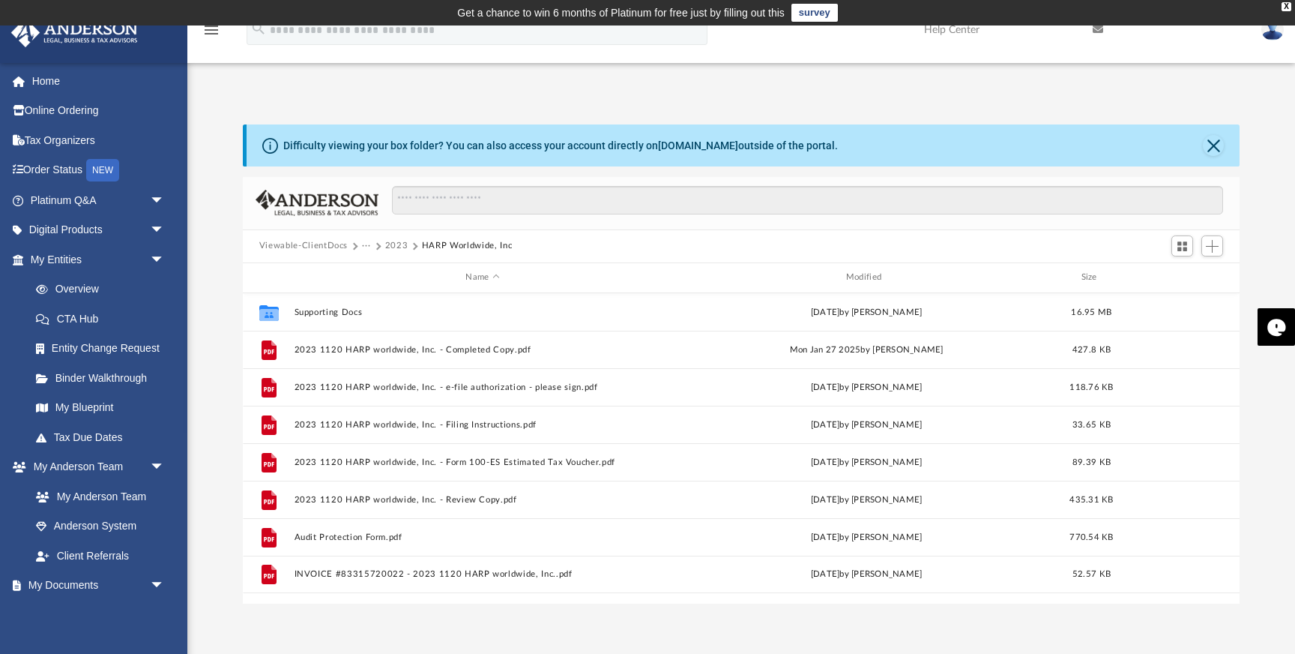
click at [399, 246] on button "2023" at bounding box center [396, 245] width 23 height 13
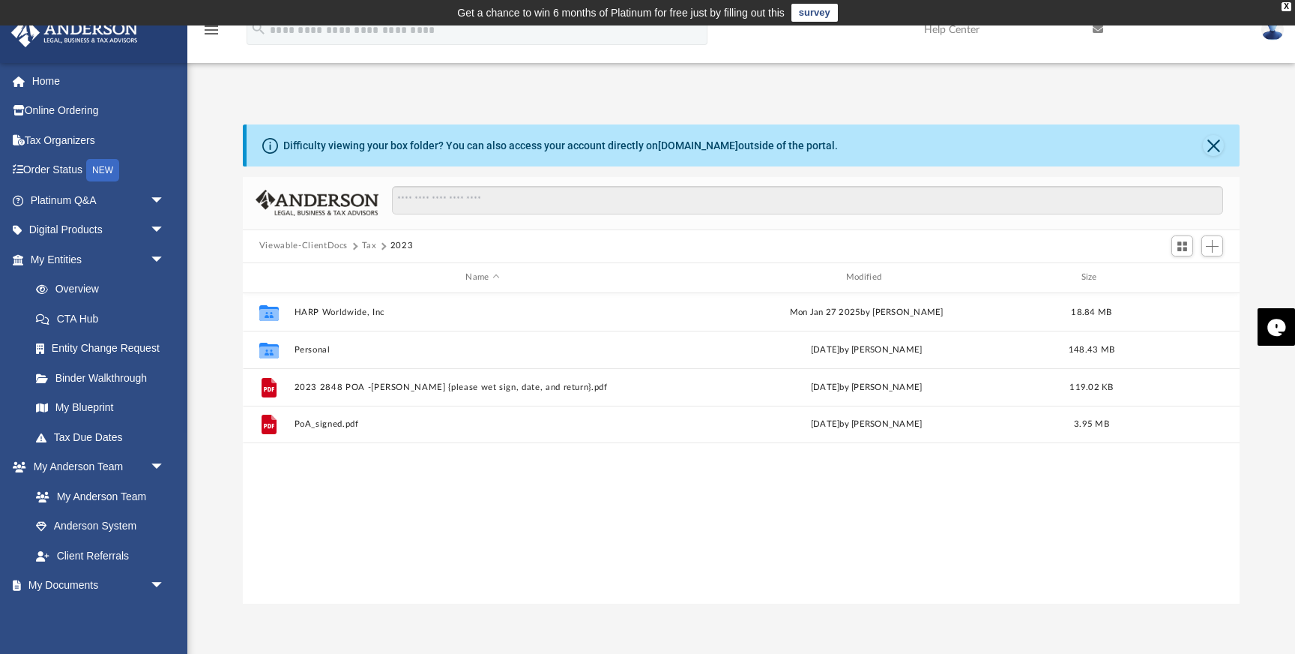
click at [372, 244] on button "Tax" at bounding box center [369, 245] width 15 height 13
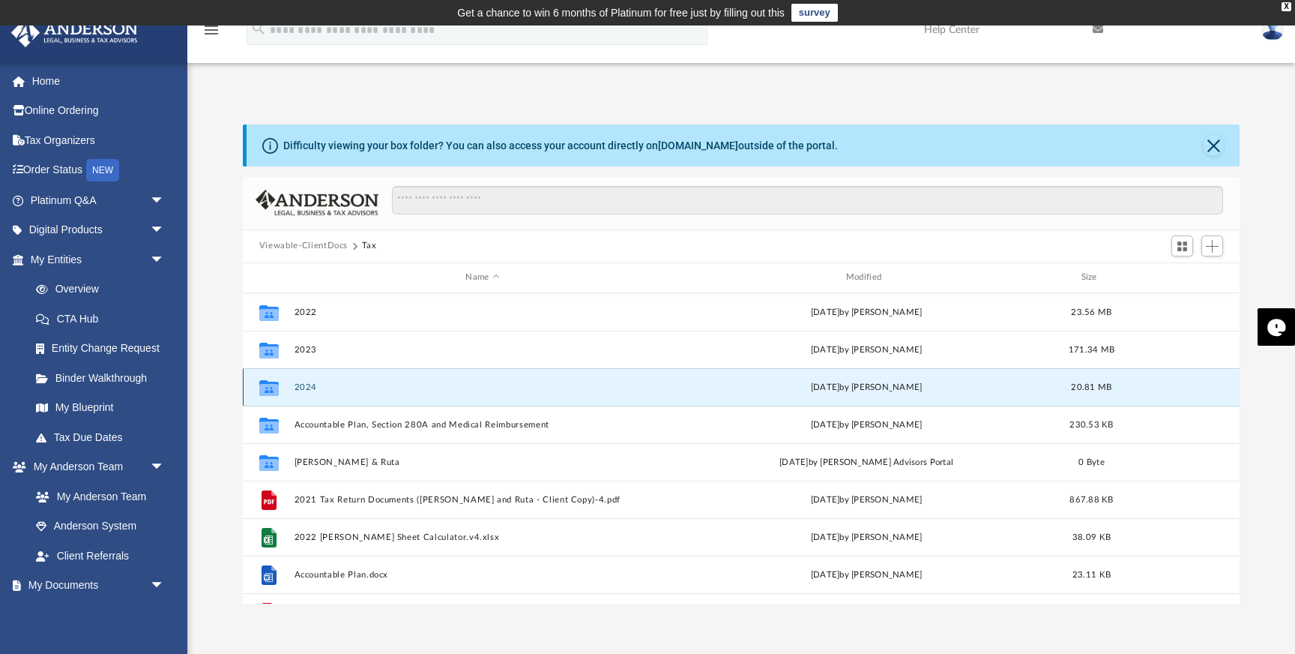
click at [313, 384] on button "2024" at bounding box center [482, 387] width 377 height 10
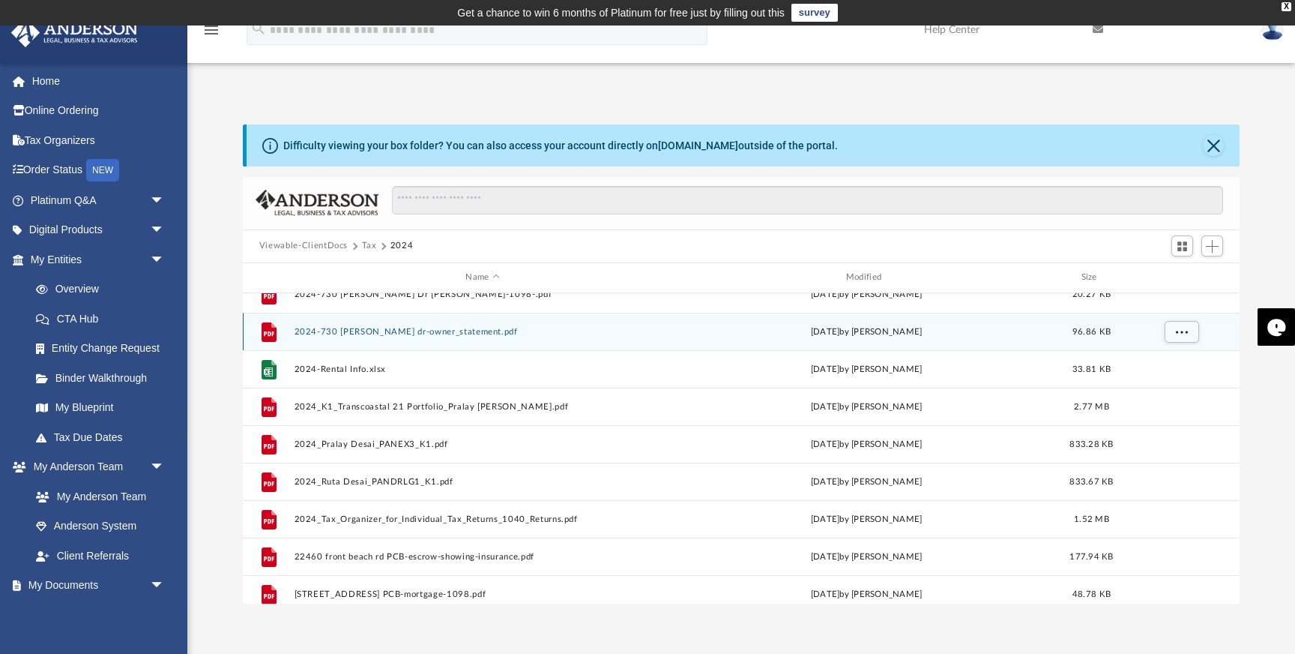
scroll to position [206, 0]
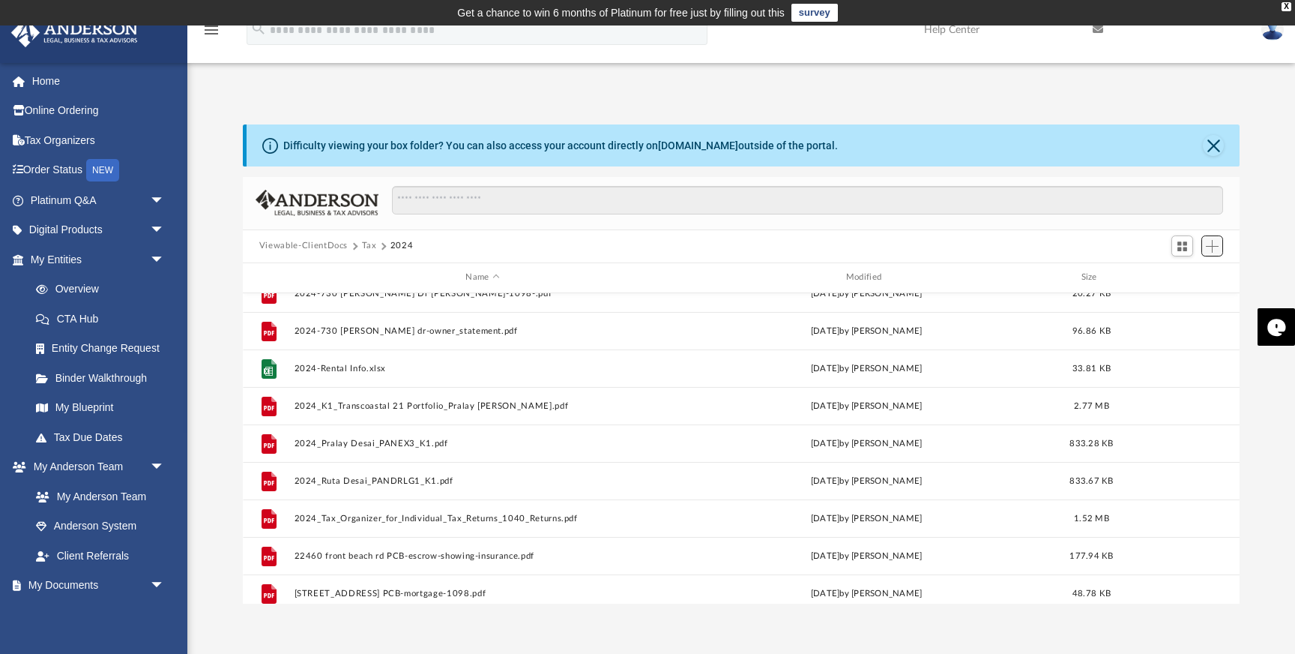
click at [1215, 245] on span "Add" at bounding box center [1212, 246] width 13 height 13
click at [1181, 273] on li "Upload" at bounding box center [1191, 276] width 48 height 16
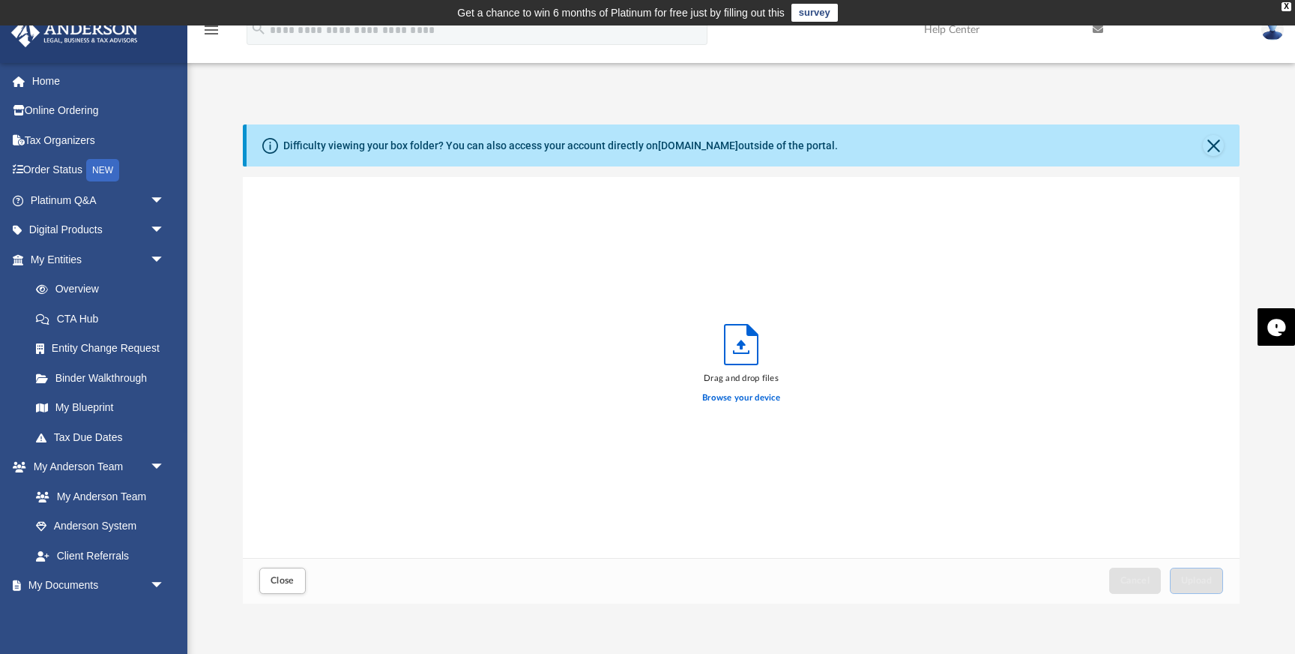
scroll to position [380, 997]
click at [752, 396] on label "Browse your device" at bounding box center [741, 397] width 78 height 13
click at [0, 0] on input "Browse your device" at bounding box center [0, 0] width 0 height 0
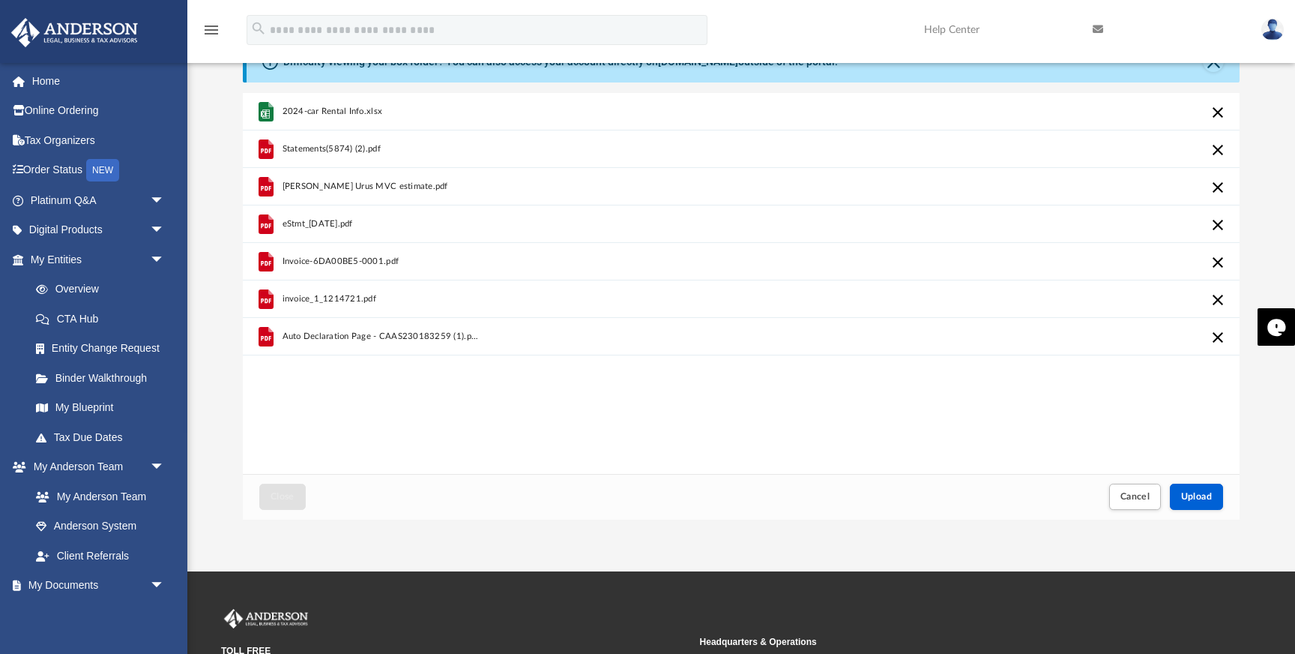
scroll to position [154, 0]
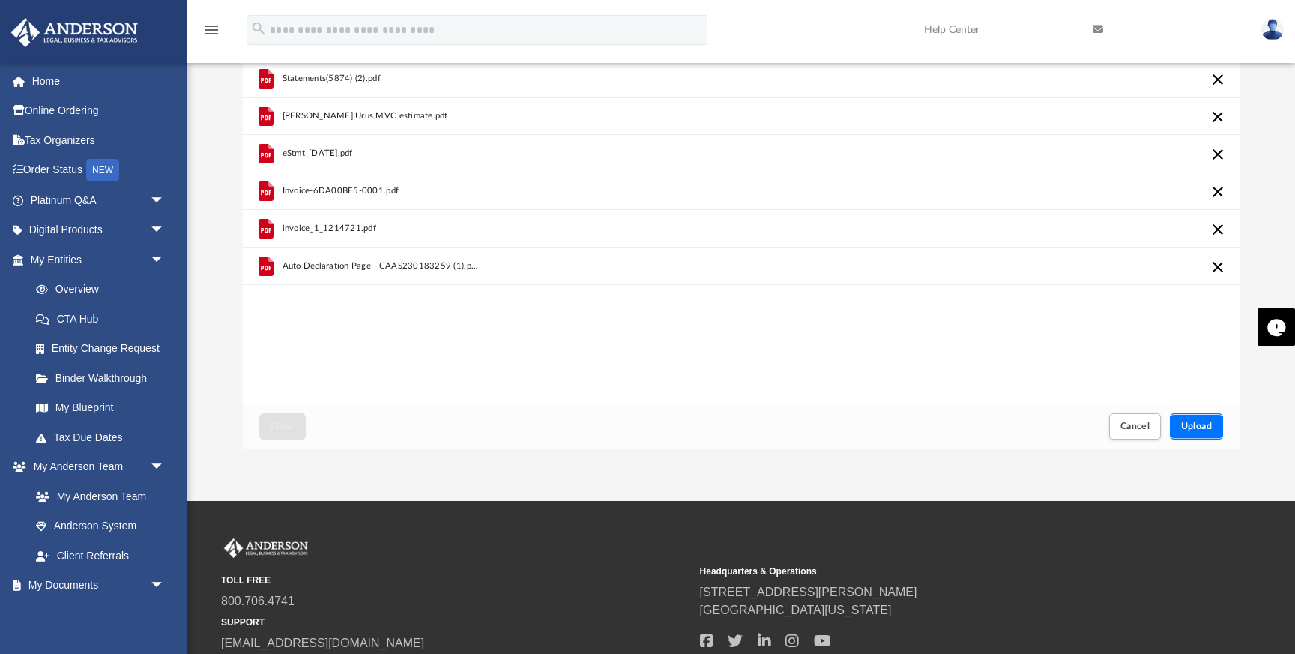
click at [1188, 421] on span "Upload" at bounding box center [1196, 425] width 31 height 9
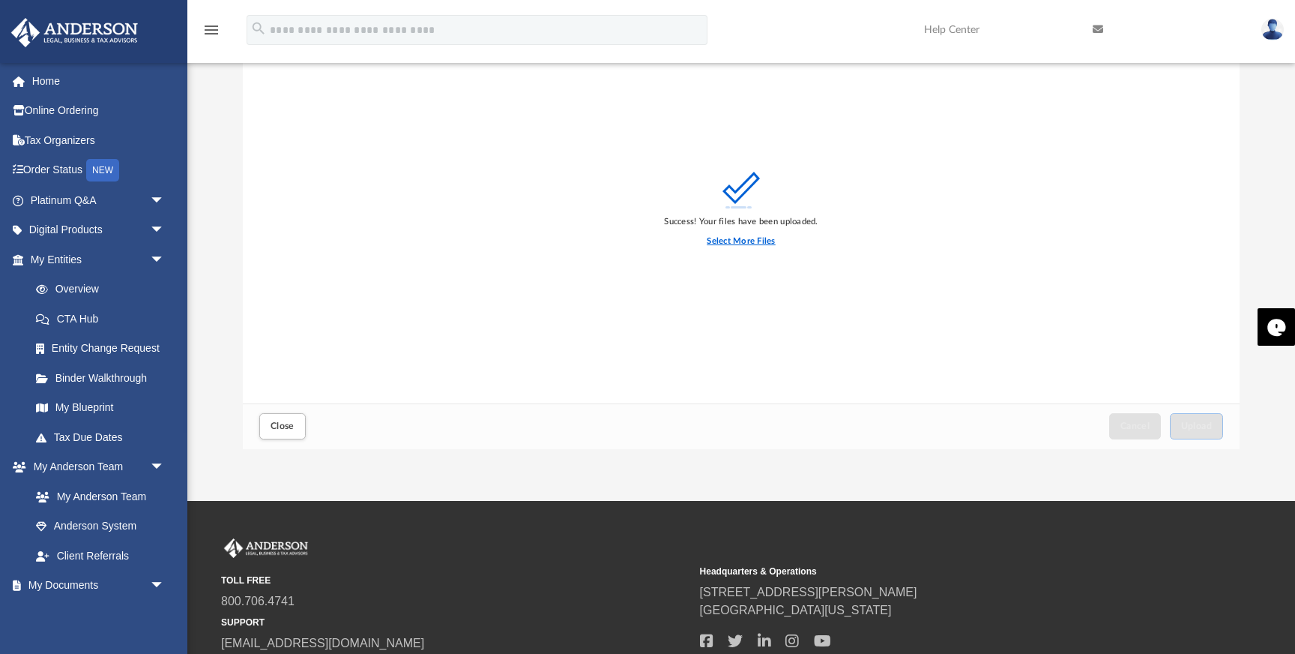
click at [748, 241] on label "Select More Files" at bounding box center [741, 241] width 68 height 13
click at [0, 0] on input "Select More Files" at bounding box center [0, 0] width 0 height 0
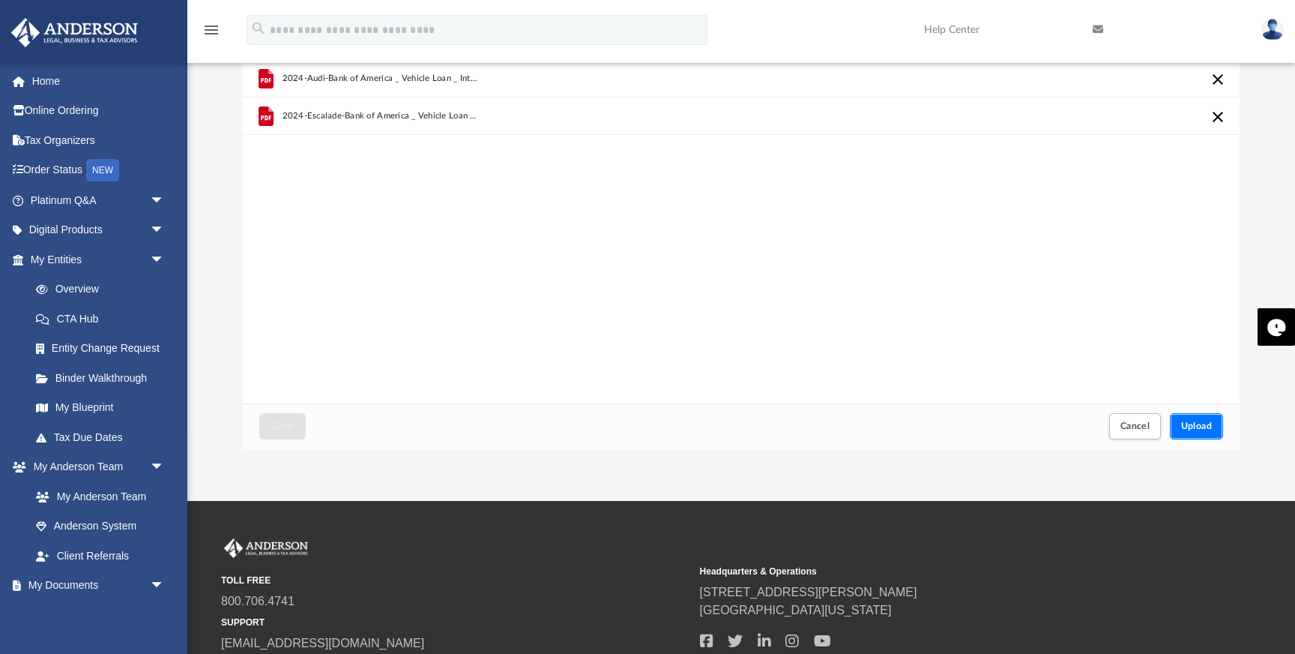
click at [1195, 423] on span "Upload" at bounding box center [1196, 425] width 31 height 9
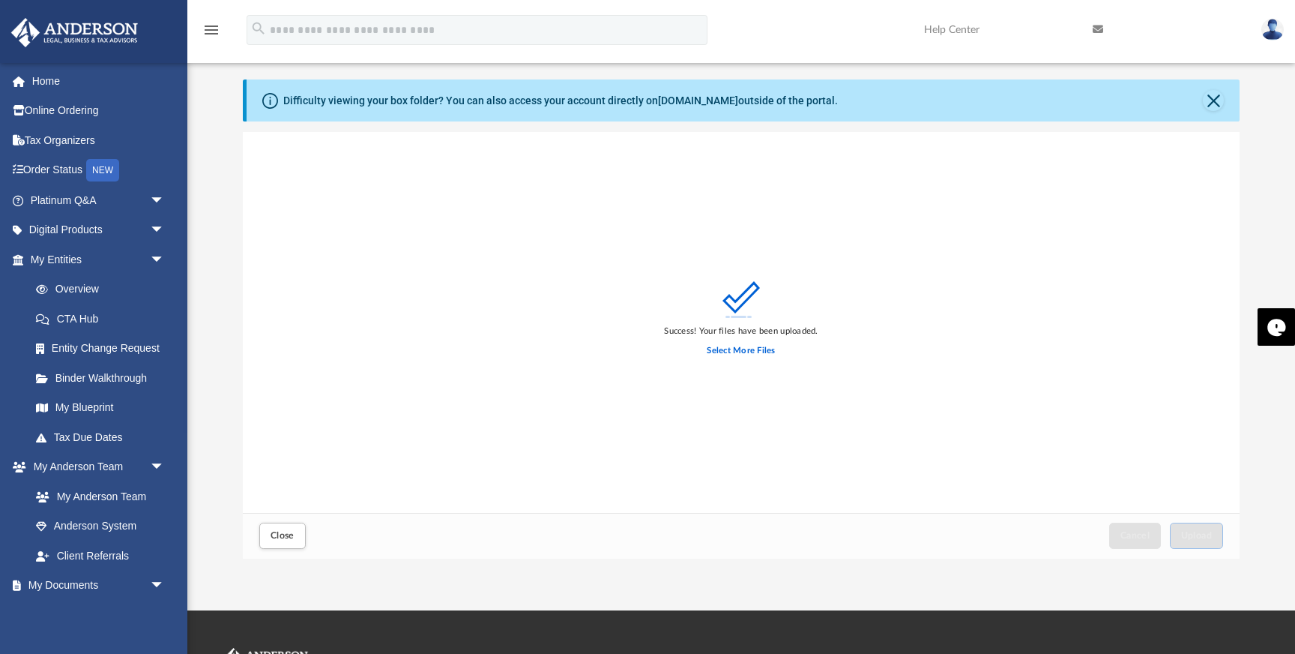
scroll to position [0, 0]
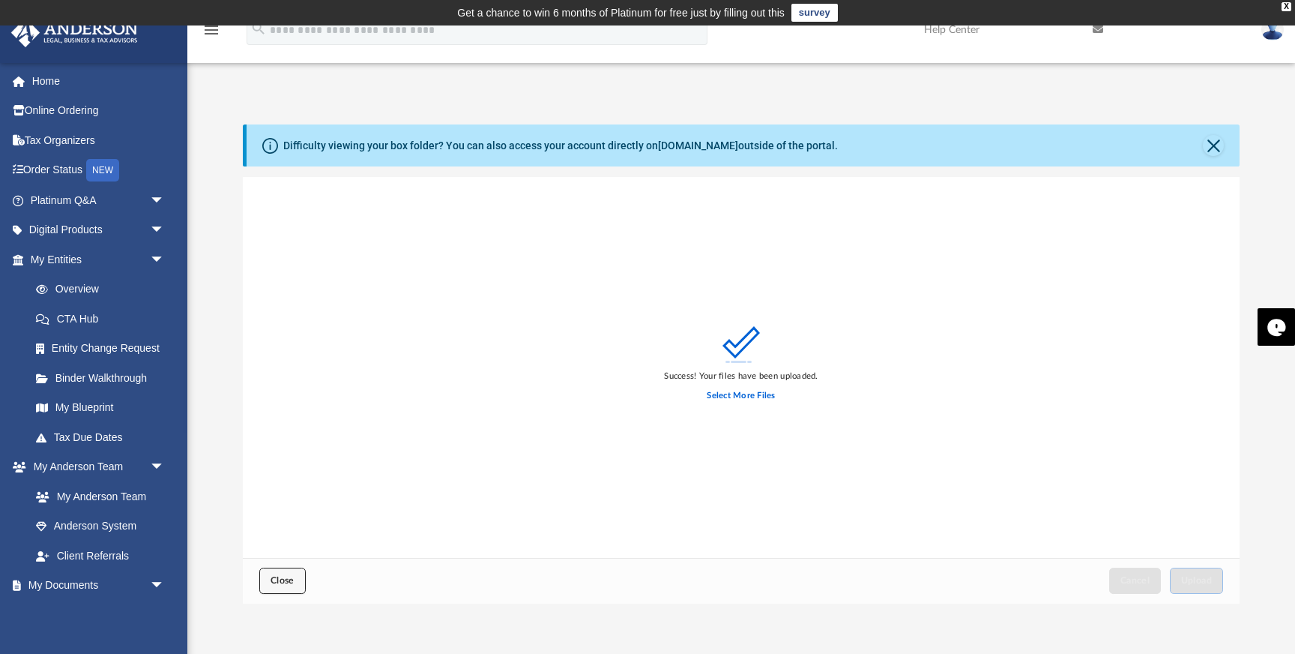
click at [295, 581] on button "Close" at bounding box center [282, 580] width 46 height 26
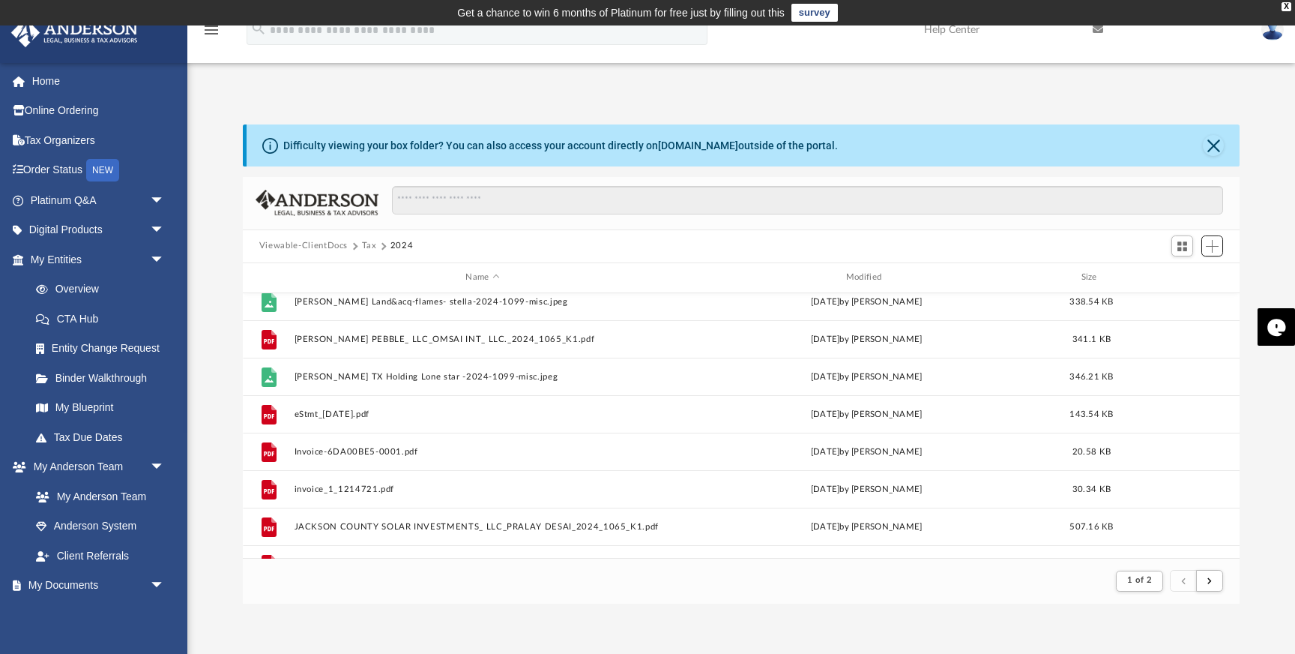
scroll to position [1265, 0]
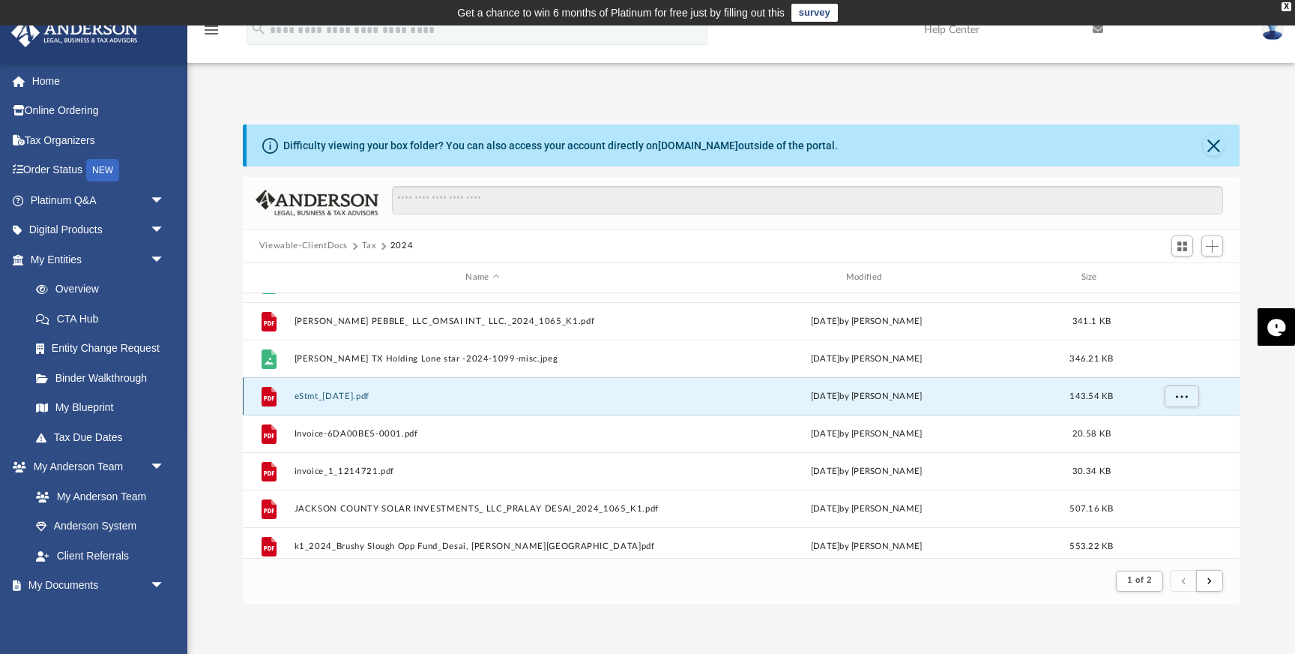
click at [376, 396] on button "eStmt_[DATE].pdf" at bounding box center [482, 396] width 377 height 10
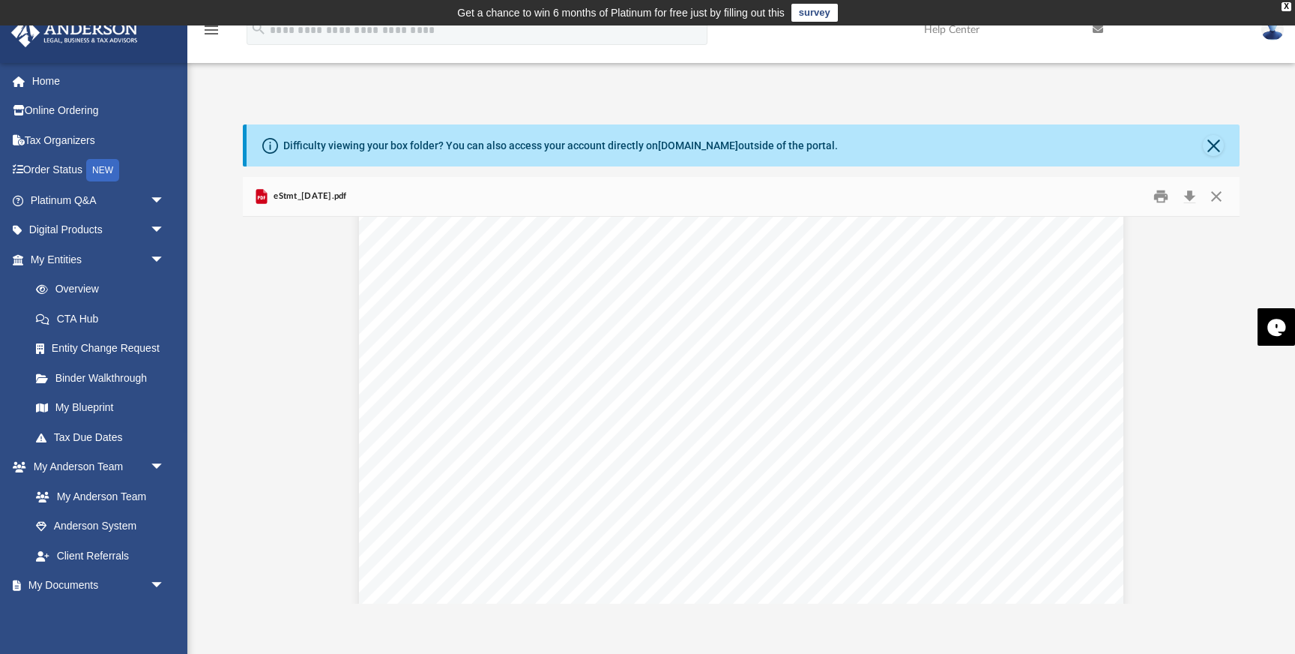
scroll to position [354, 0]
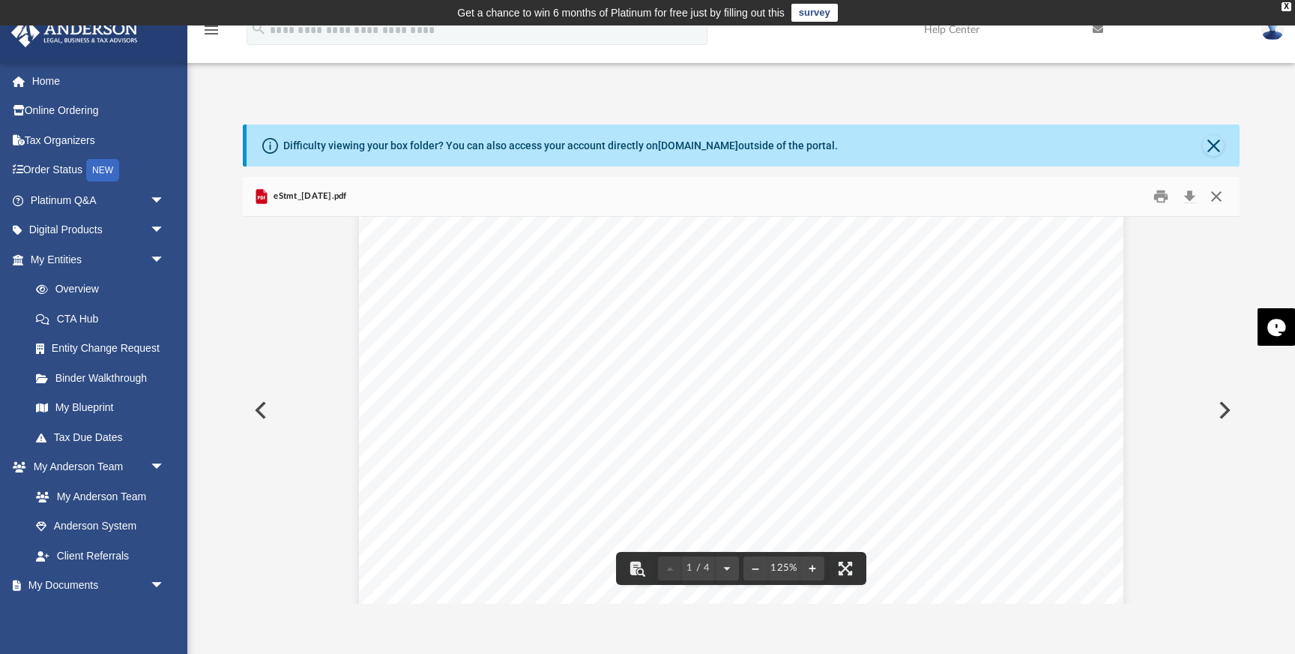
click at [1221, 193] on button "Close" at bounding box center [1216, 195] width 27 height 23
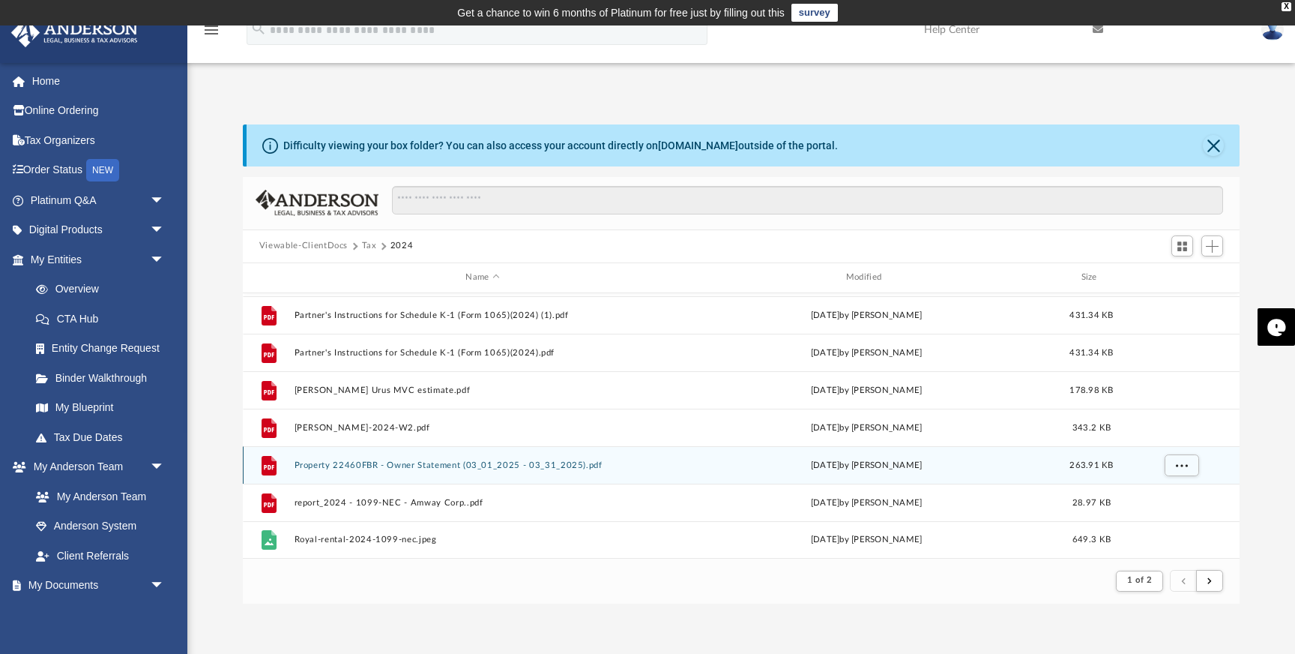
scroll to position [3, 0]
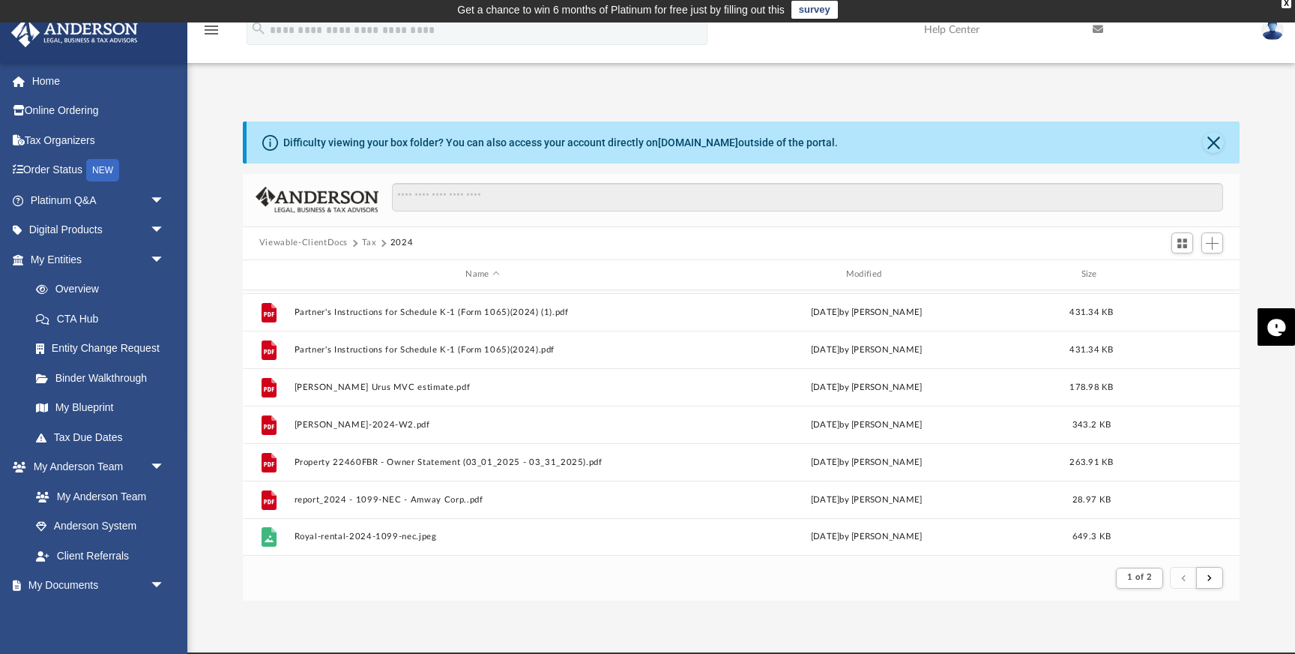
click at [371, 243] on button "Tax" at bounding box center [369, 242] width 15 height 13
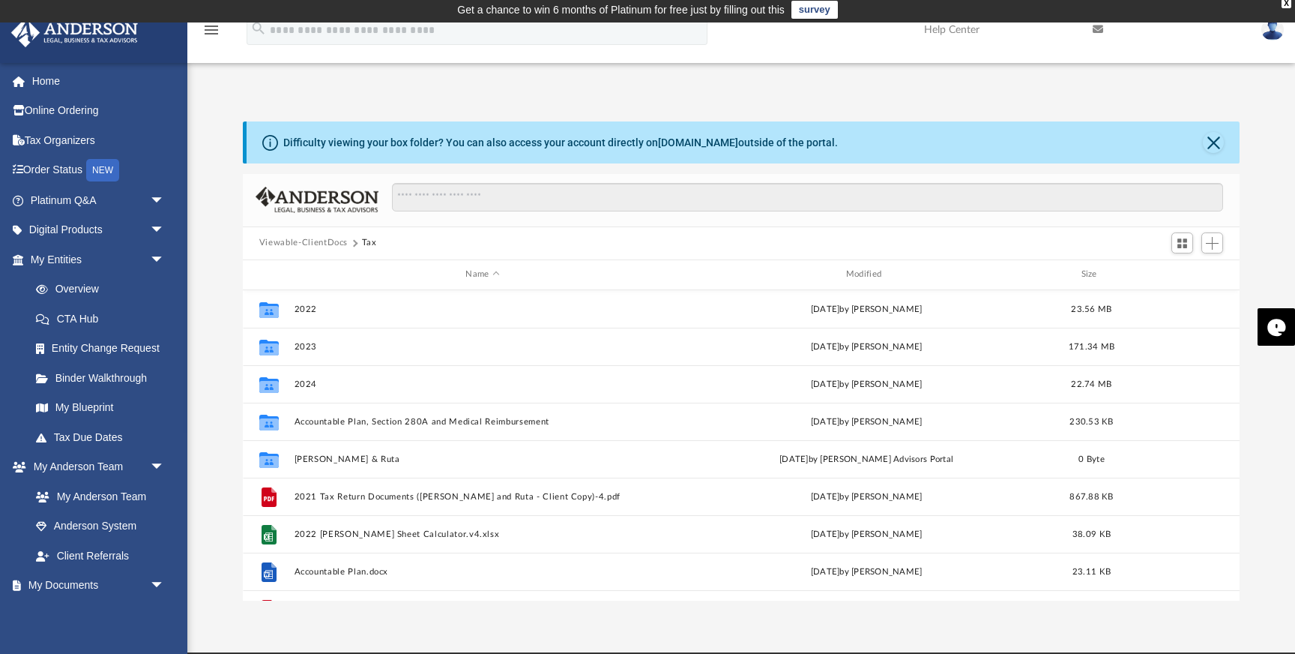
scroll to position [340, 997]
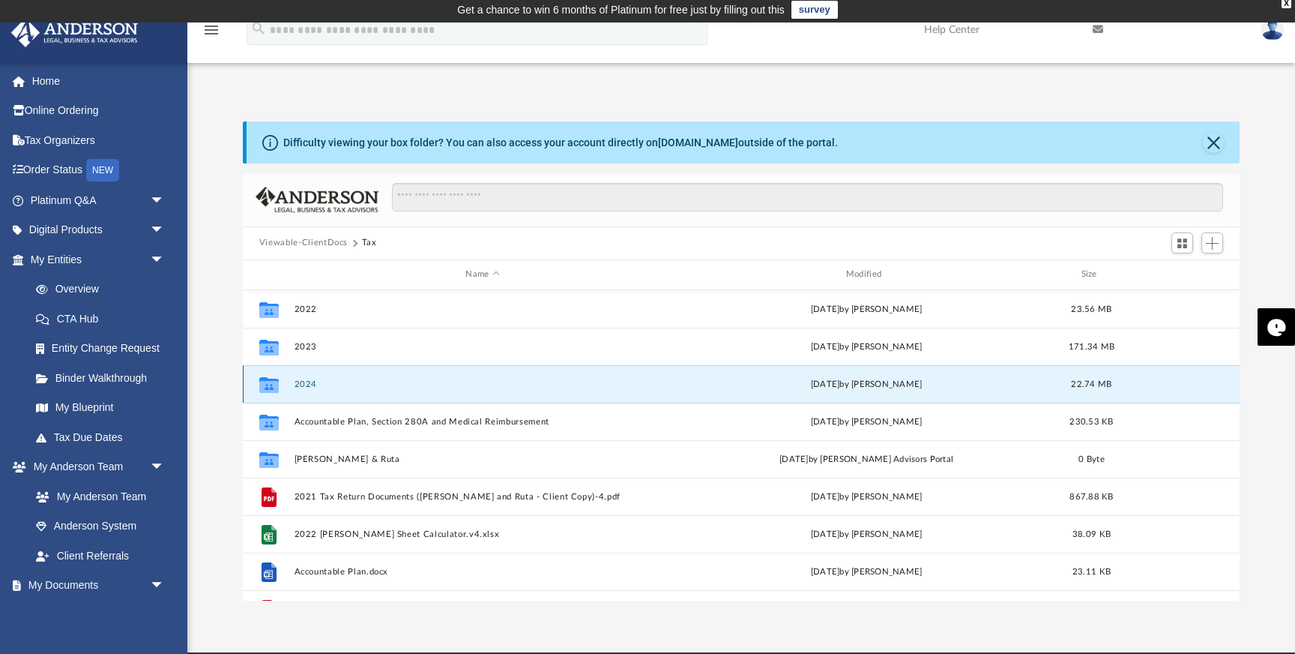
click at [304, 386] on button "2024" at bounding box center [482, 384] width 377 height 10
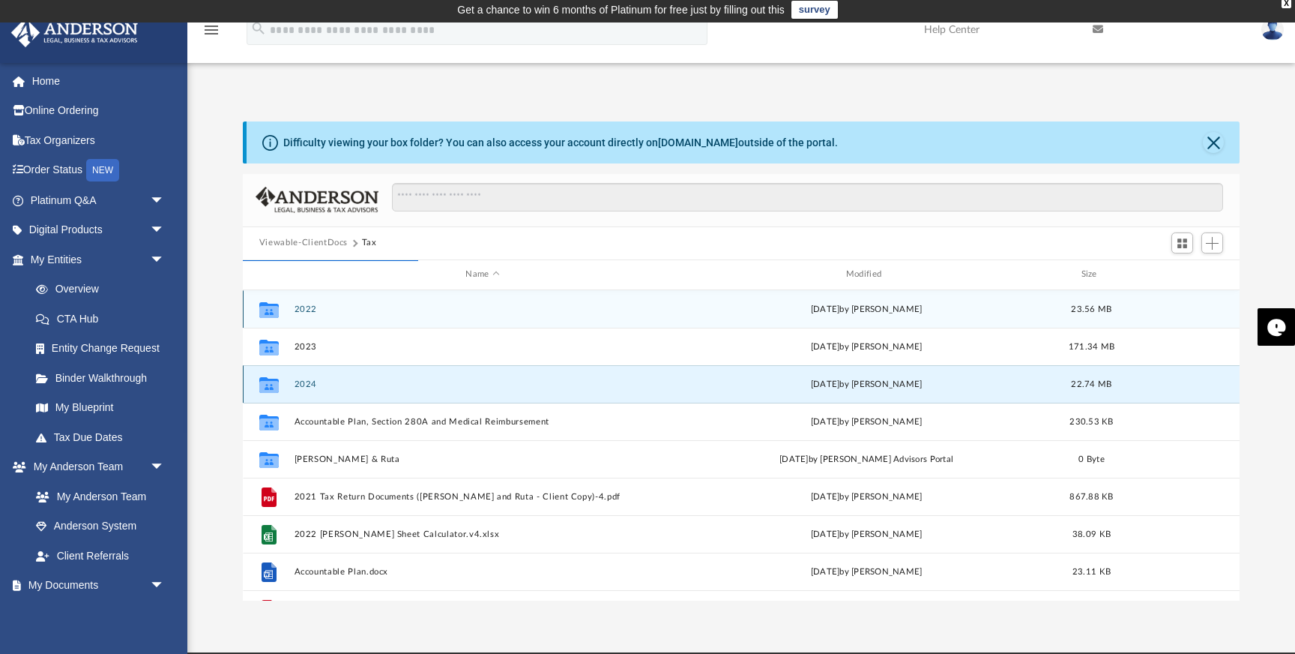
scroll to position [1, 1]
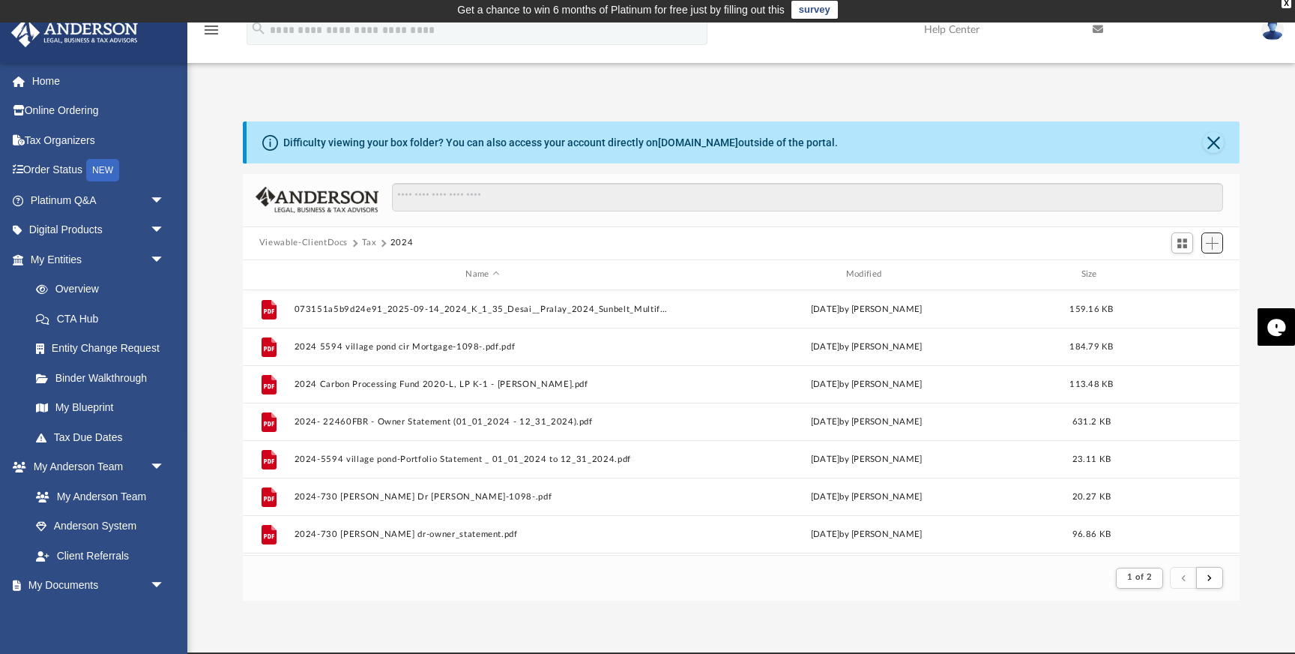
click at [1215, 241] on span "Add" at bounding box center [1212, 243] width 13 height 13
click at [1180, 271] on li "Upload" at bounding box center [1191, 273] width 48 height 16
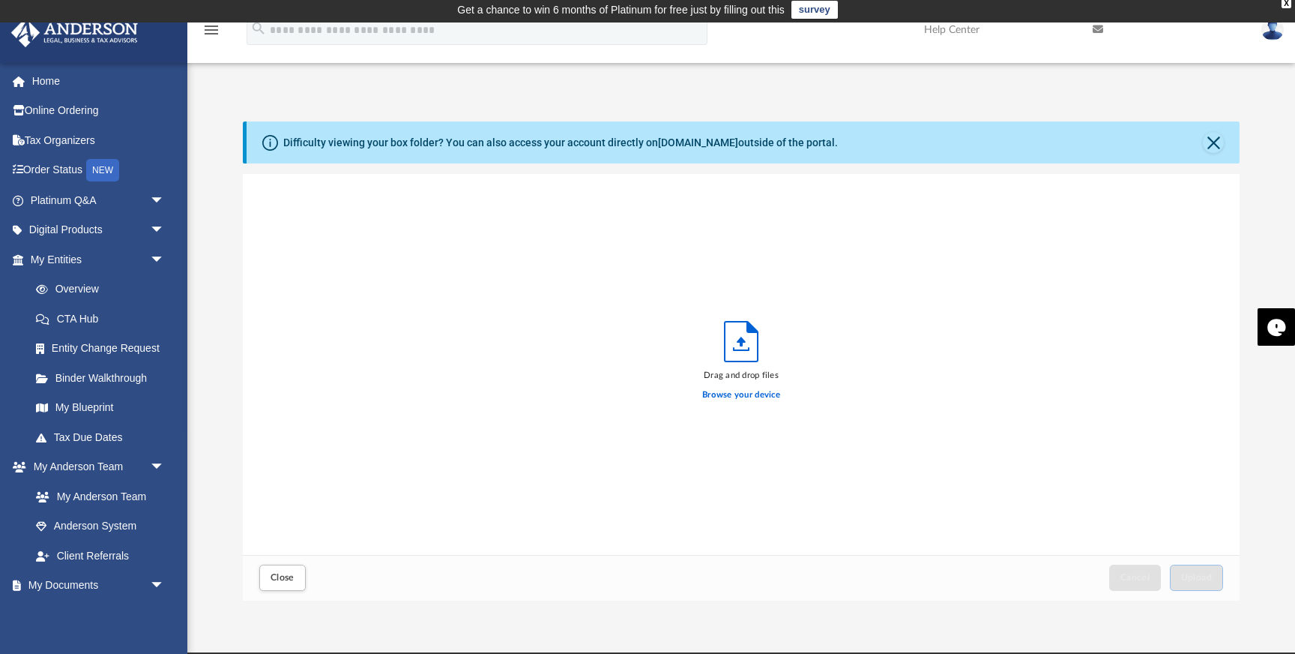
scroll to position [380, 997]
click at [726, 400] on label "Browse your device" at bounding box center [741, 394] width 78 height 13
click at [0, 0] on input "Browse your device" at bounding box center [0, 0] width 0 height 0
click at [740, 398] on label "Browse your device" at bounding box center [741, 394] width 78 height 13
click at [0, 0] on input "Browse your device" at bounding box center [0, 0] width 0 height 0
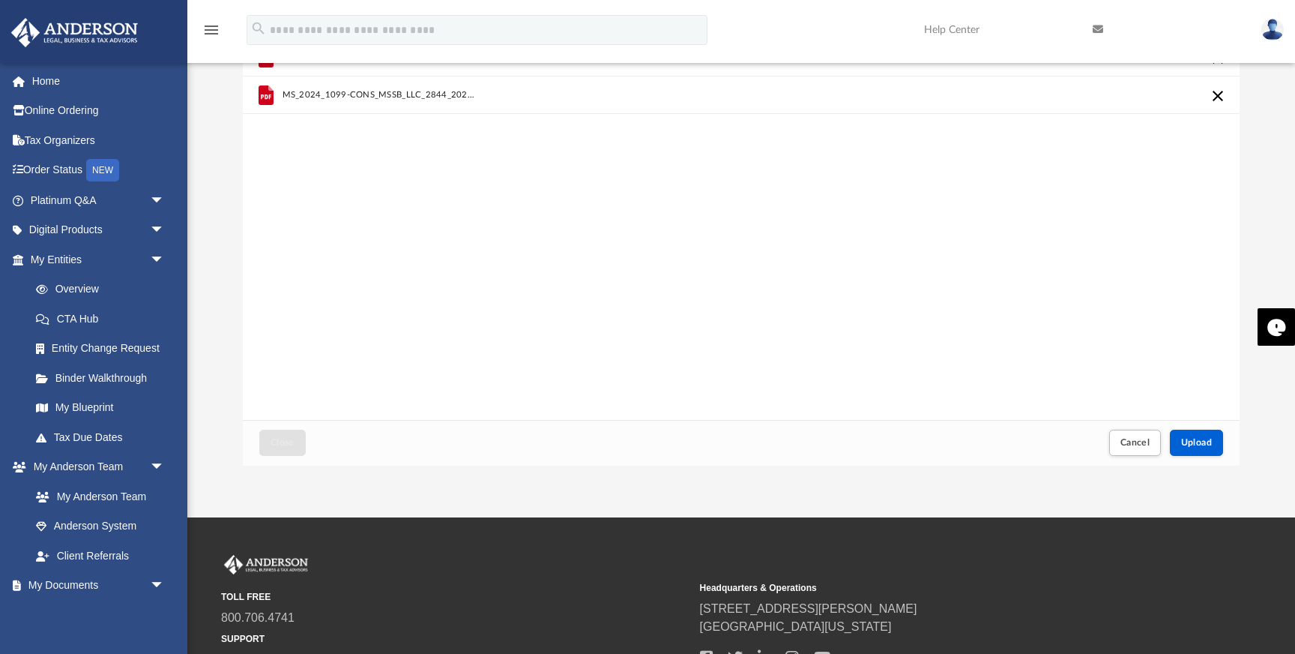
scroll to position [176, 0]
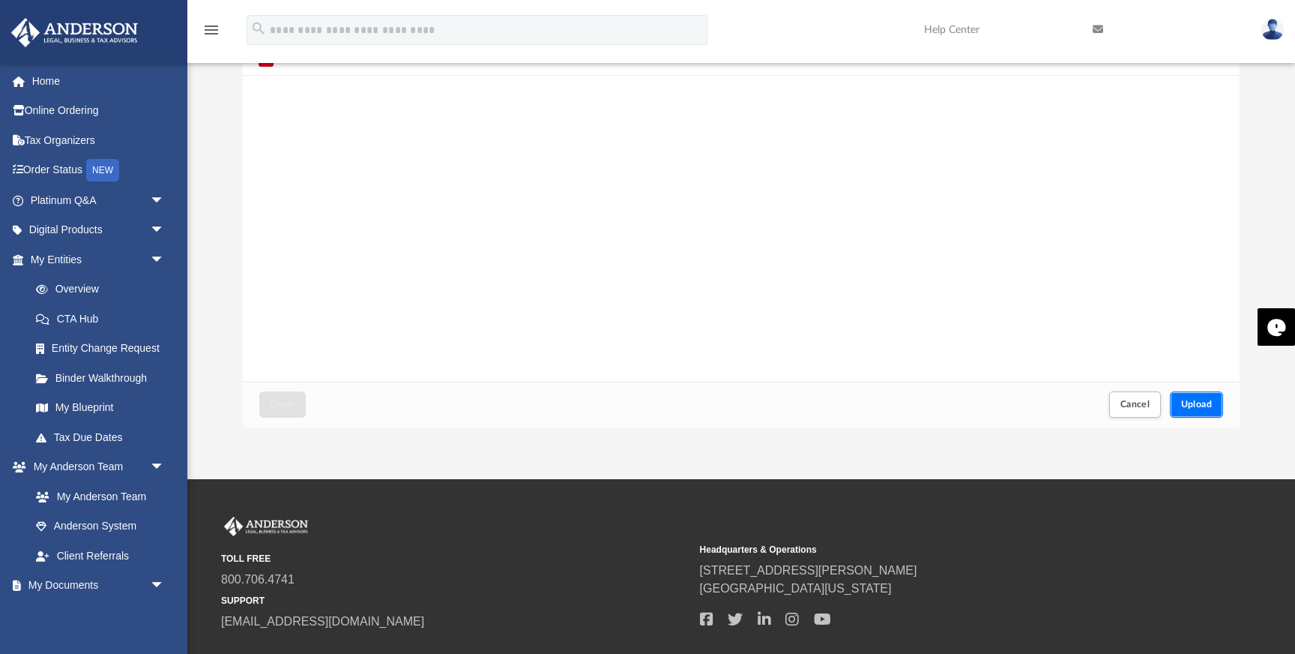
click at [1187, 407] on span "Upload" at bounding box center [1196, 403] width 31 height 9
click at [292, 404] on span "Close" at bounding box center [283, 403] width 24 height 9
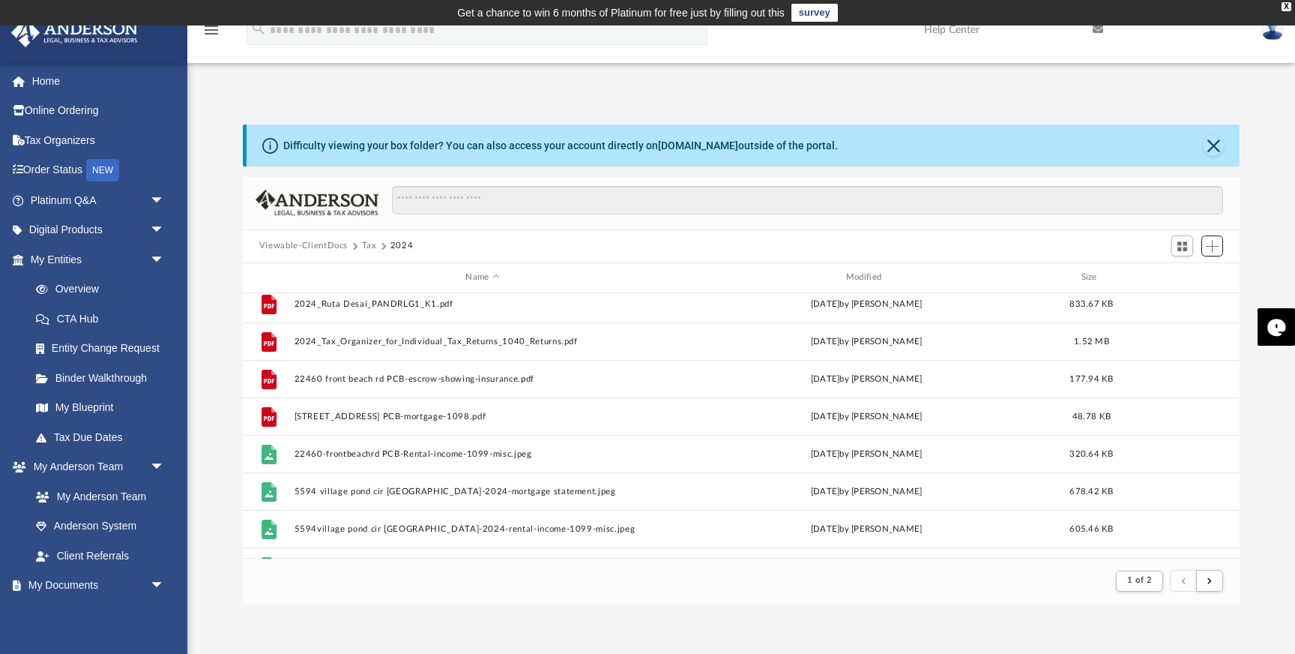
scroll to position [534, 0]
